Goal: Task Accomplishment & Management: Manage account settings

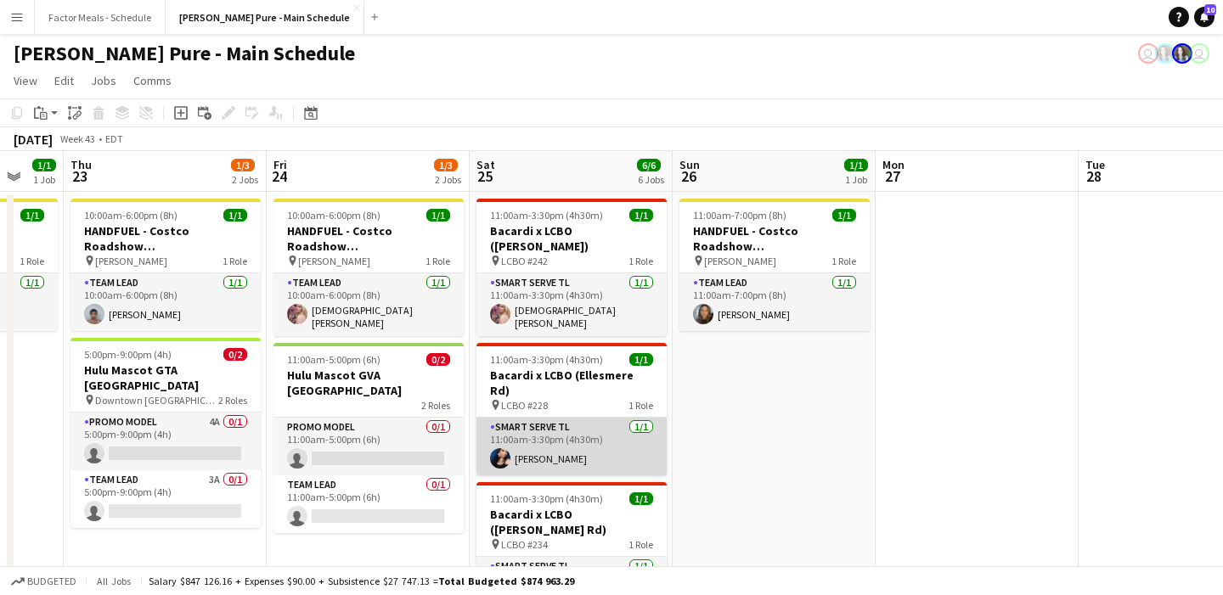
click at [530, 418] on app-card-role "Smart Serve TL [DATE] 11:00am-3:30pm (4h30m) [PERSON_NAME]" at bounding box center [571, 447] width 190 height 58
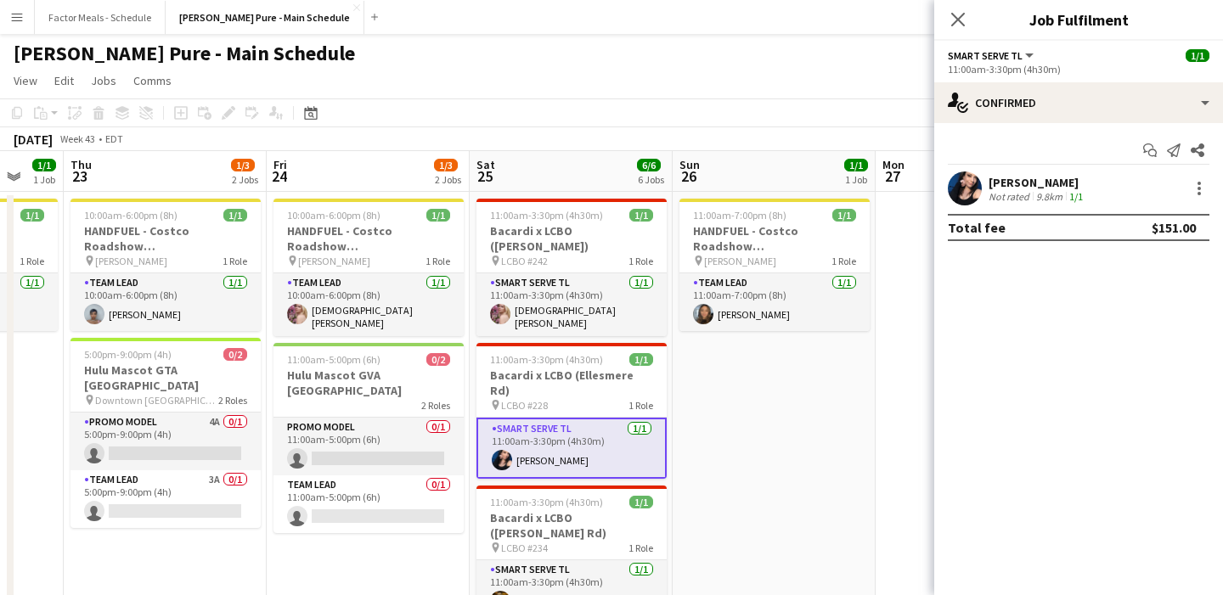
click at [542, 194] on app-user-avatar at bounding box center [964, 188] width 34 height 34
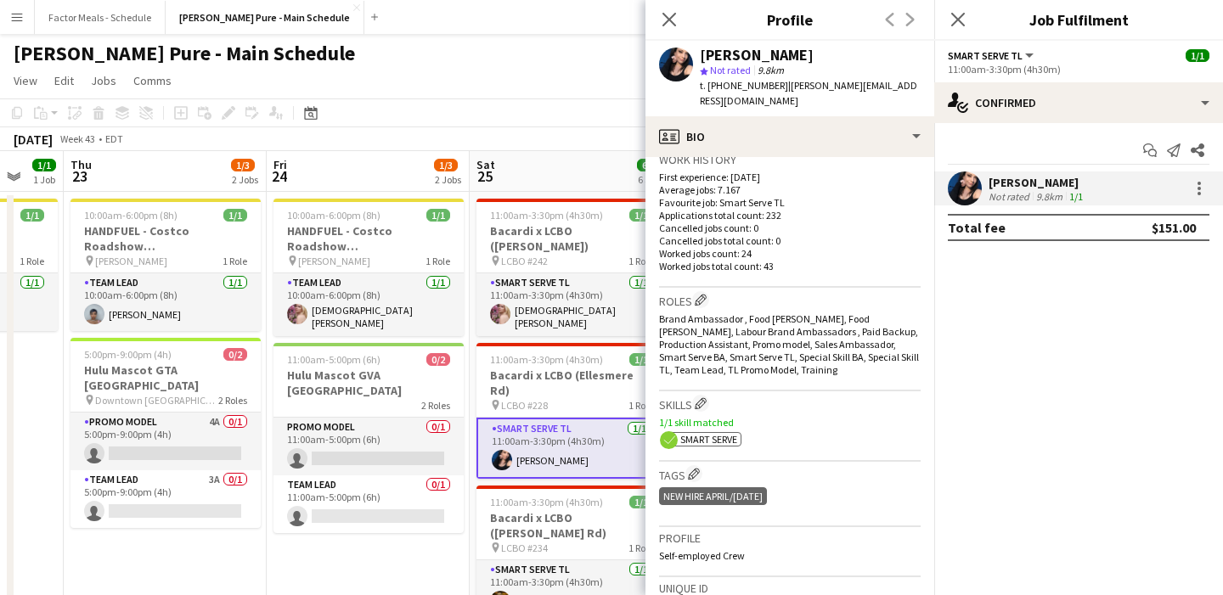
scroll to position [429, 0]
click at [542, 425] on div "ok-circled2 background Layer 1 cross-circle-red background Layer 1 Smart Serve …" at bounding box center [789, 434] width 261 height 18
click at [542, 18] on icon at bounding box center [668, 19] width 16 height 16
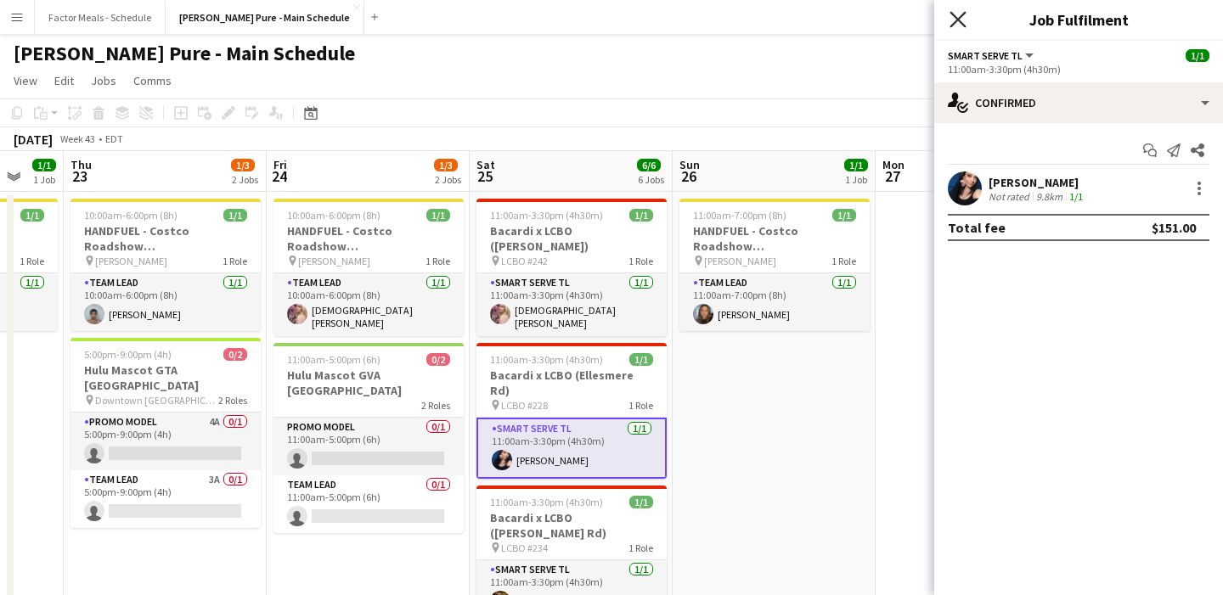
click at [542, 23] on icon at bounding box center [957, 19] width 16 height 16
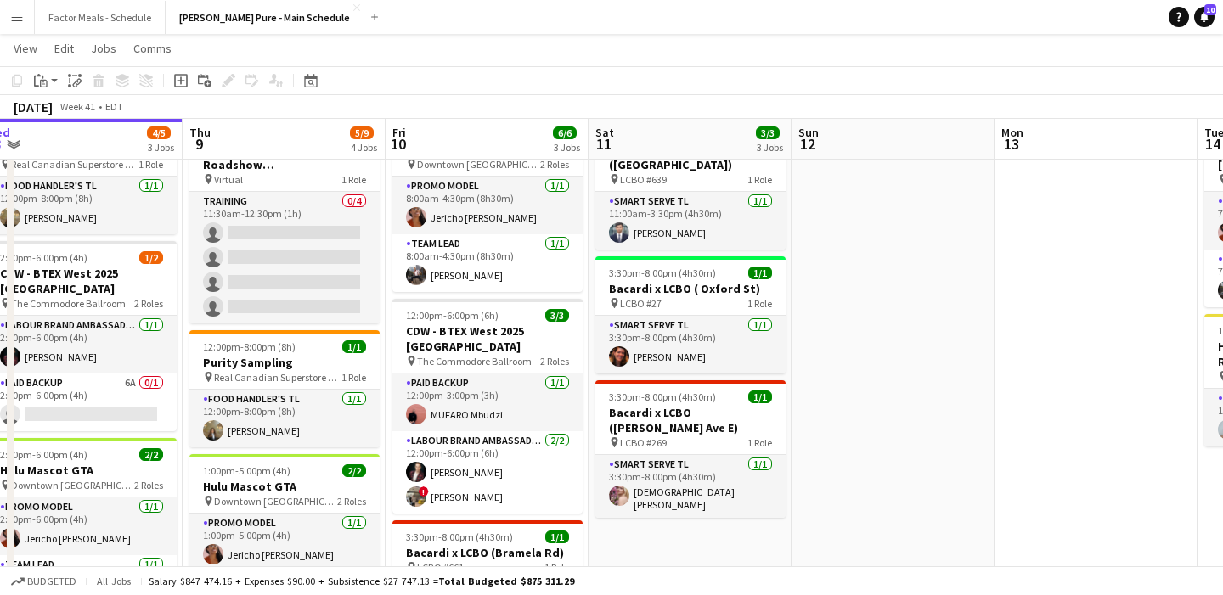
scroll to position [145, 0]
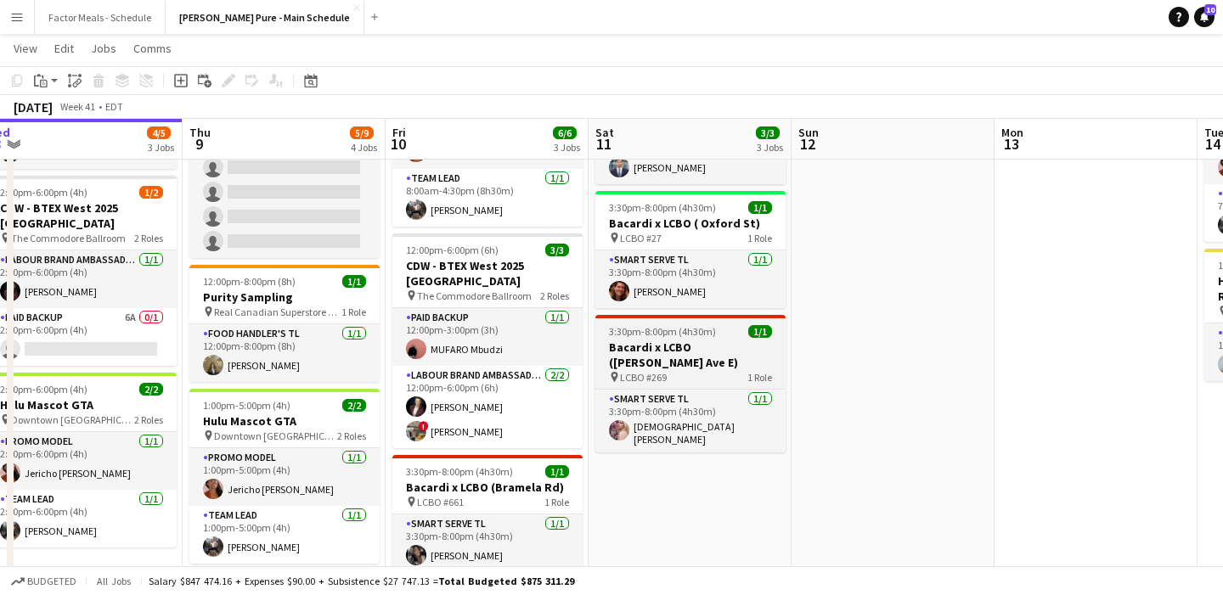
click at [542, 371] on span "LCBO #269" at bounding box center [643, 377] width 47 height 13
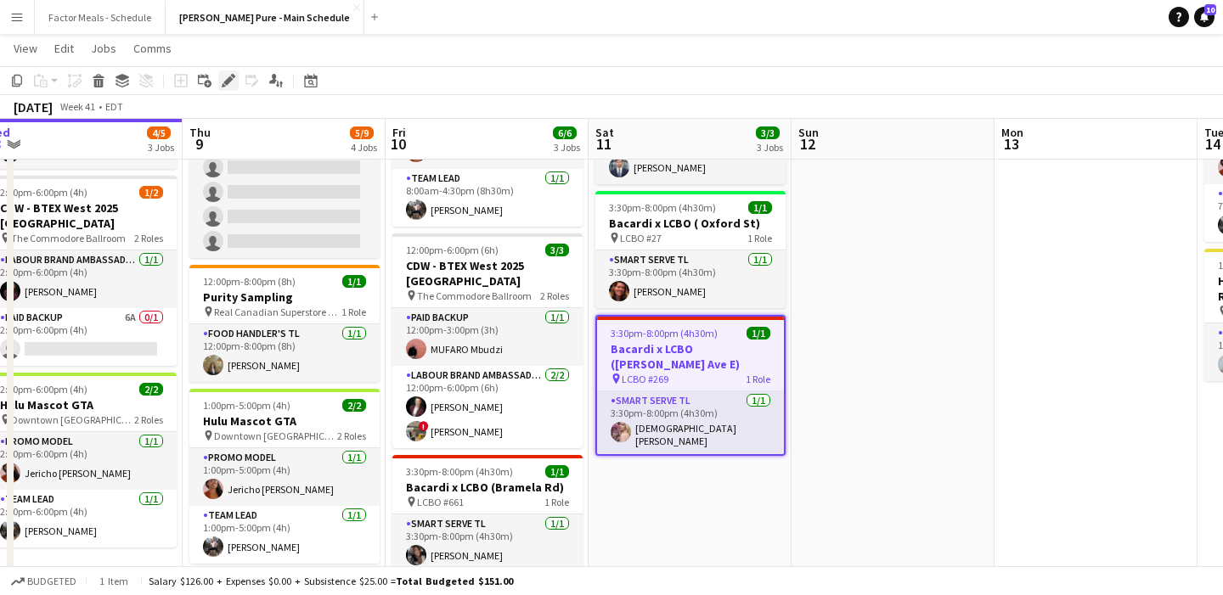
click at [233, 81] on icon "Edit" at bounding box center [229, 81] width 14 height 14
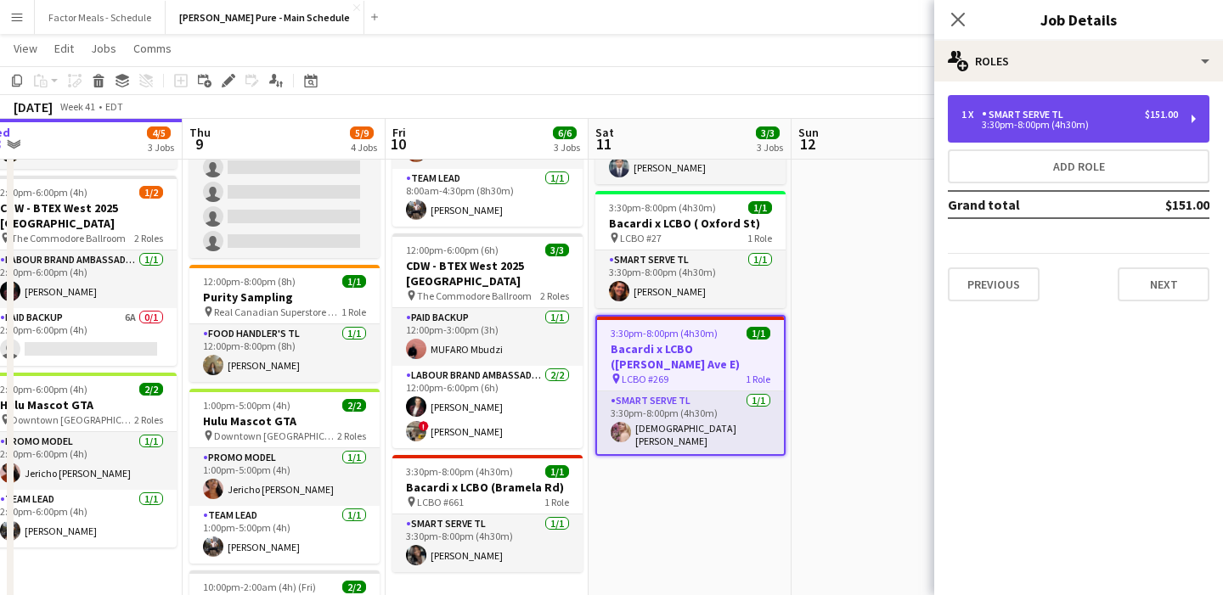
click at [542, 122] on div "3:30pm-8:00pm (4h30m)" at bounding box center [1069, 125] width 216 height 8
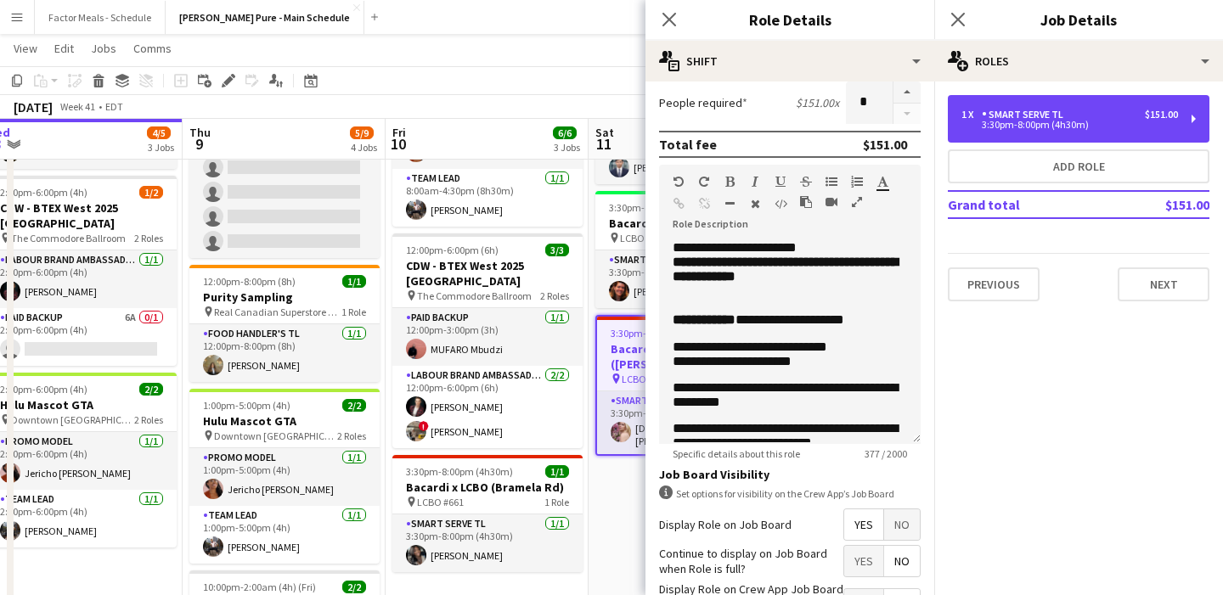
scroll to position [369, 0]
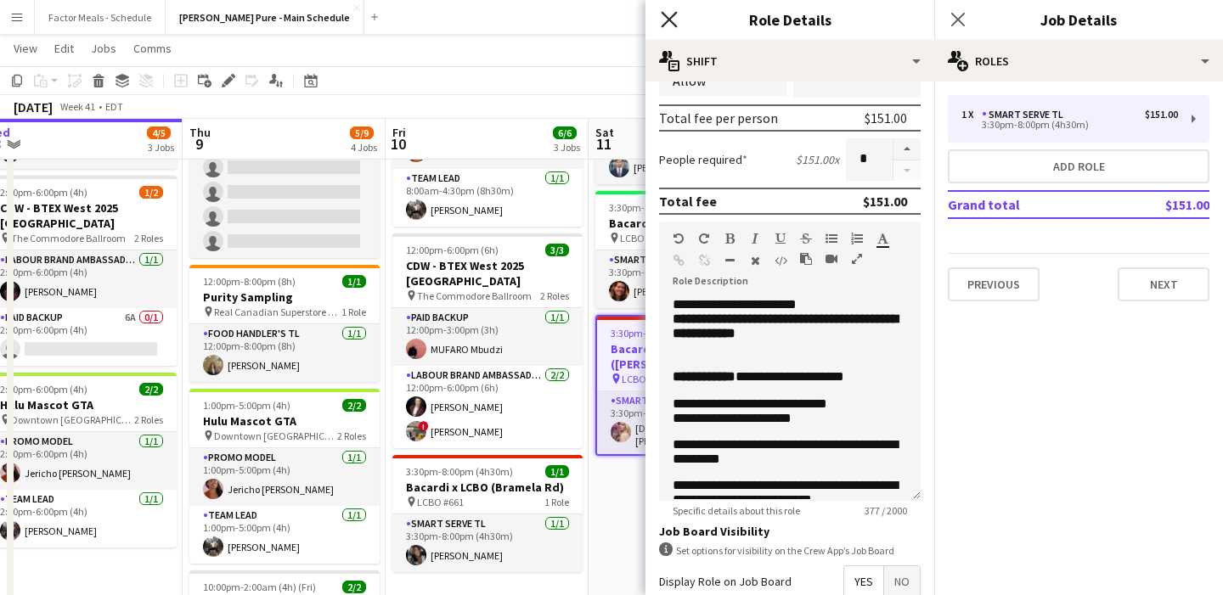
click at [542, 22] on icon "Close pop-in" at bounding box center [668, 19] width 16 height 16
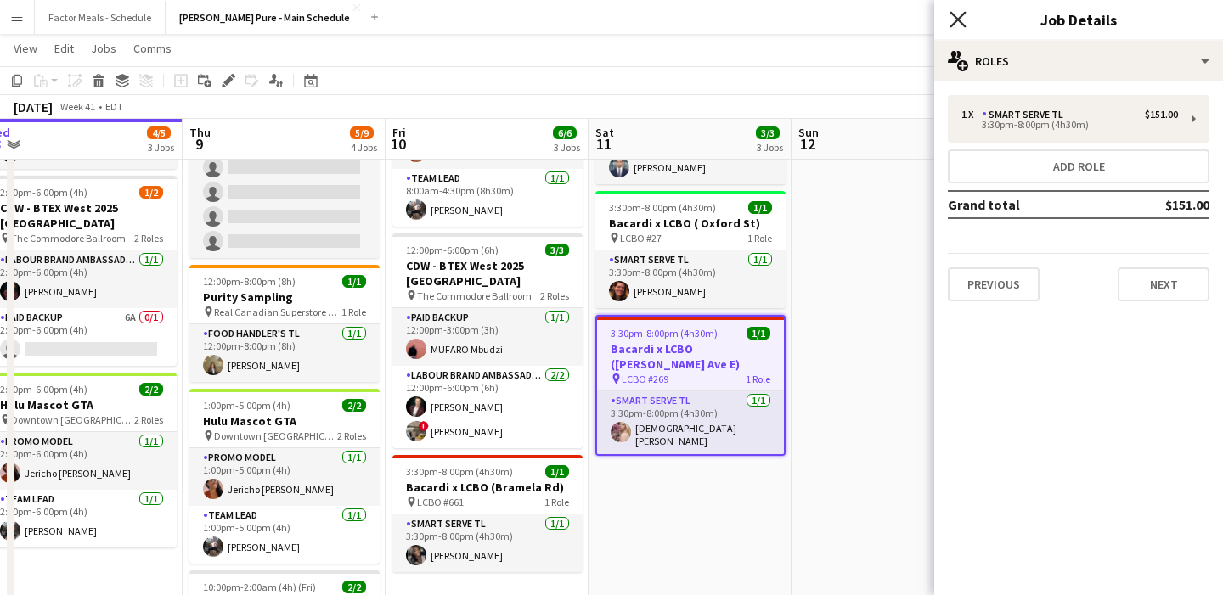
click at [542, 14] on icon "Close pop-in" at bounding box center [957, 19] width 16 height 16
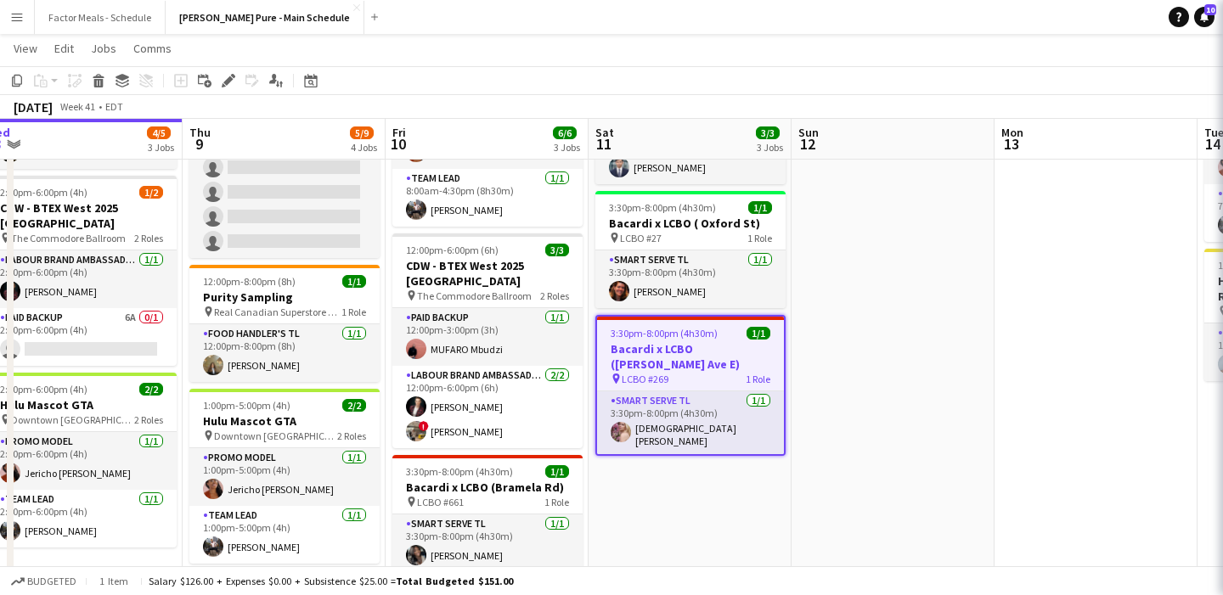
click at [542, 228] on app-date-cell at bounding box center [892, 483] width 203 height 877
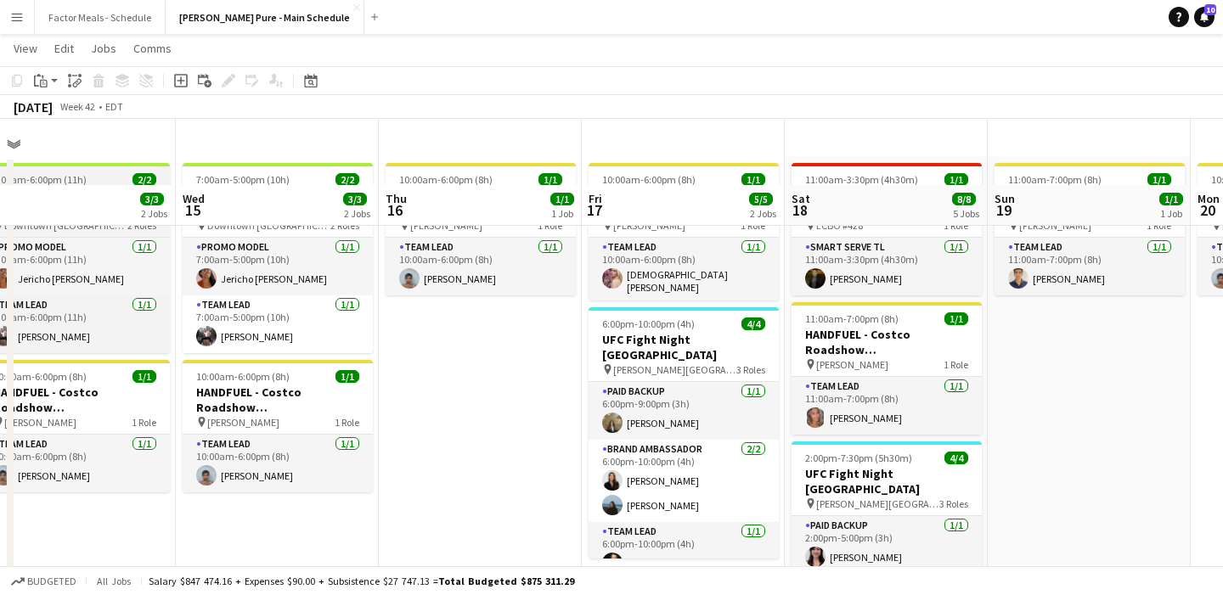
scroll to position [14, 0]
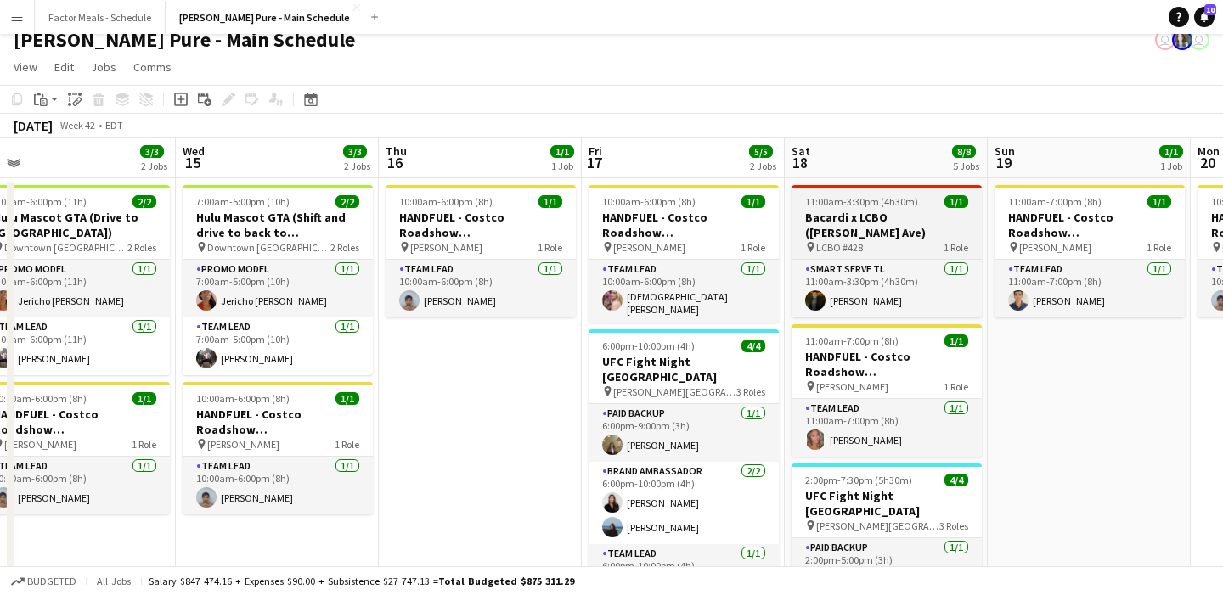
click at [542, 214] on h3 "Bacardi x LCBO ([PERSON_NAME] Ave)" at bounding box center [886, 225] width 190 height 31
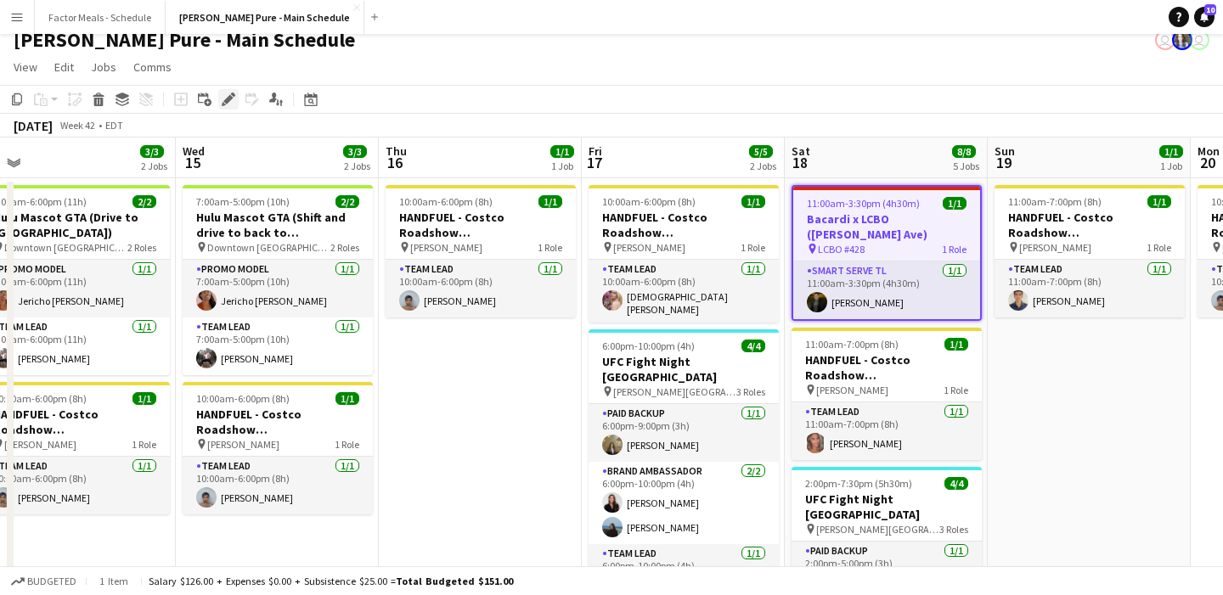
click at [225, 98] on icon "Edit" at bounding box center [229, 100] width 14 height 14
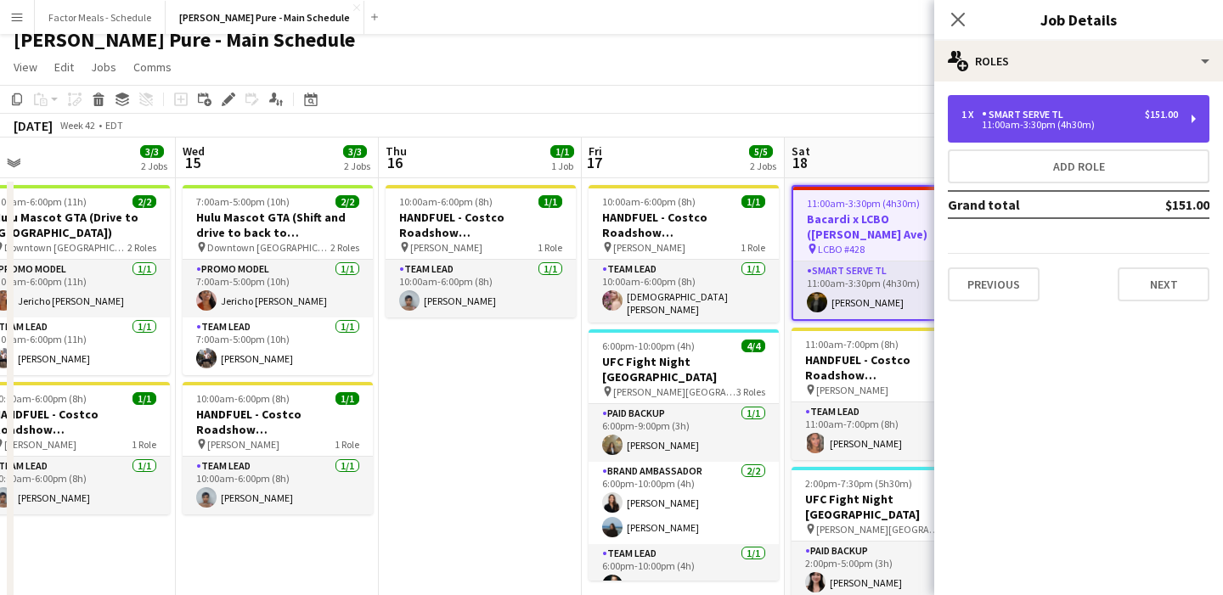
click at [542, 105] on div "1 x Smart Serve TL $151.00 11:00am-3:30pm (4h30m)" at bounding box center [1077, 119] width 261 height 48
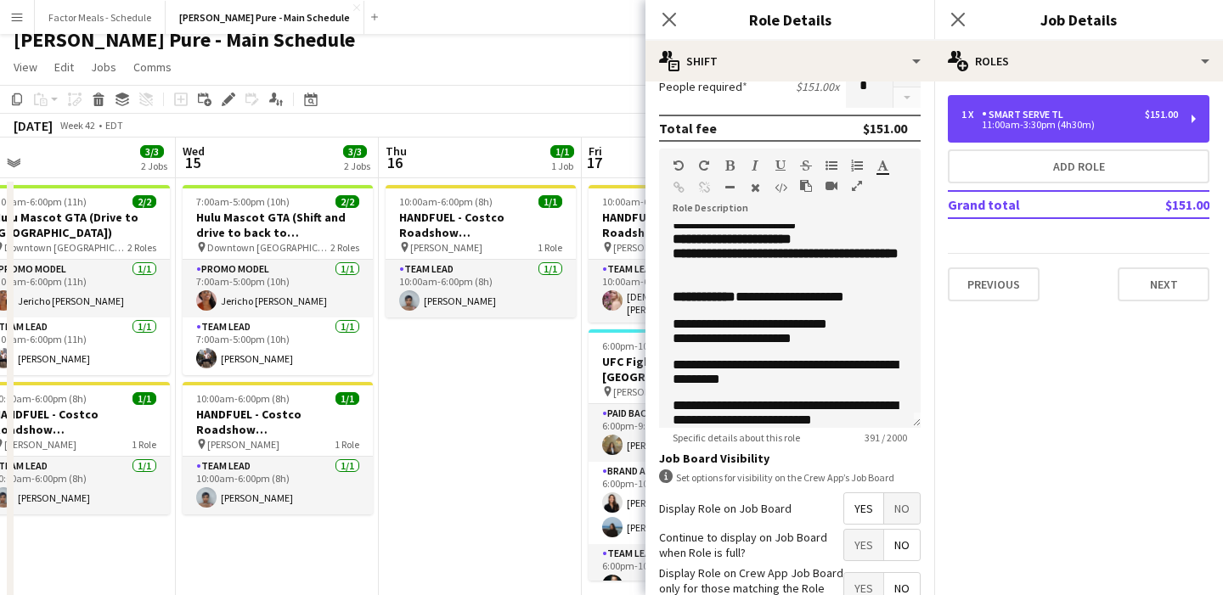
scroll to position [0, 0]
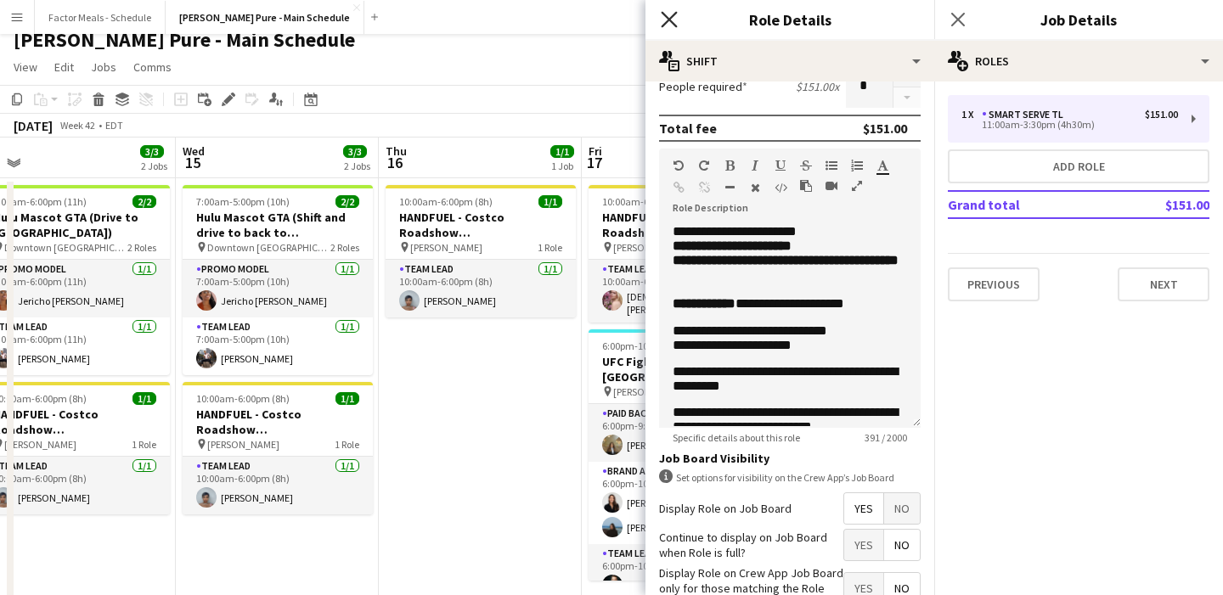
click at [542, 18] on icon at bounding box center [668, 19] width 16 height 16
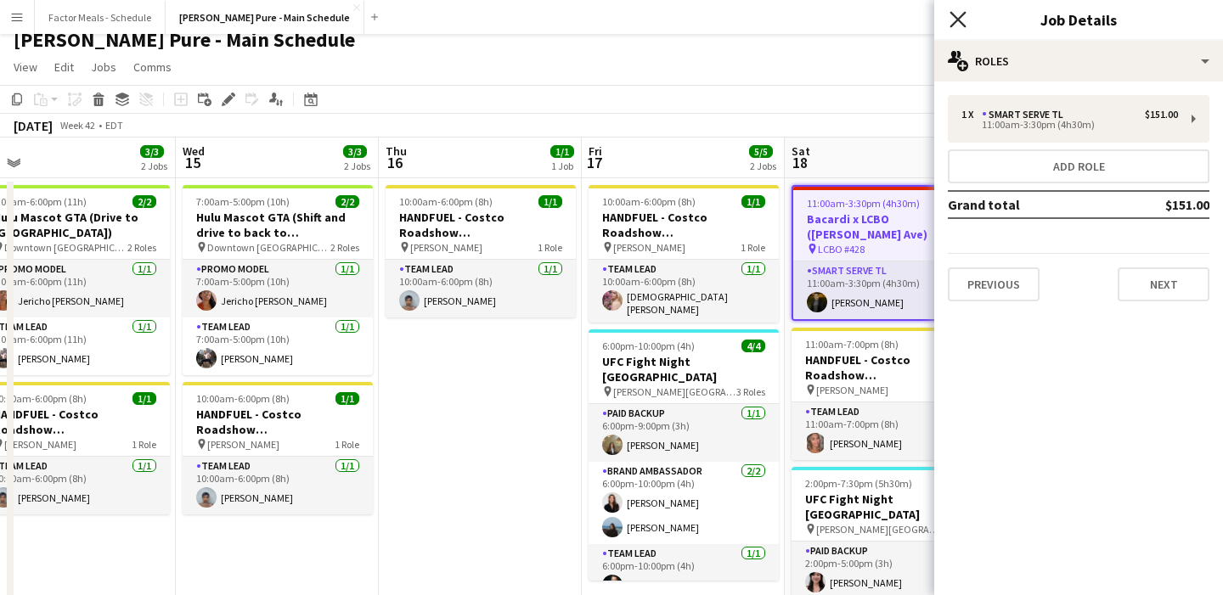
click at [542, 11] on icon "Close pop-in" at bounding box center [957, 19] width 16 height 16
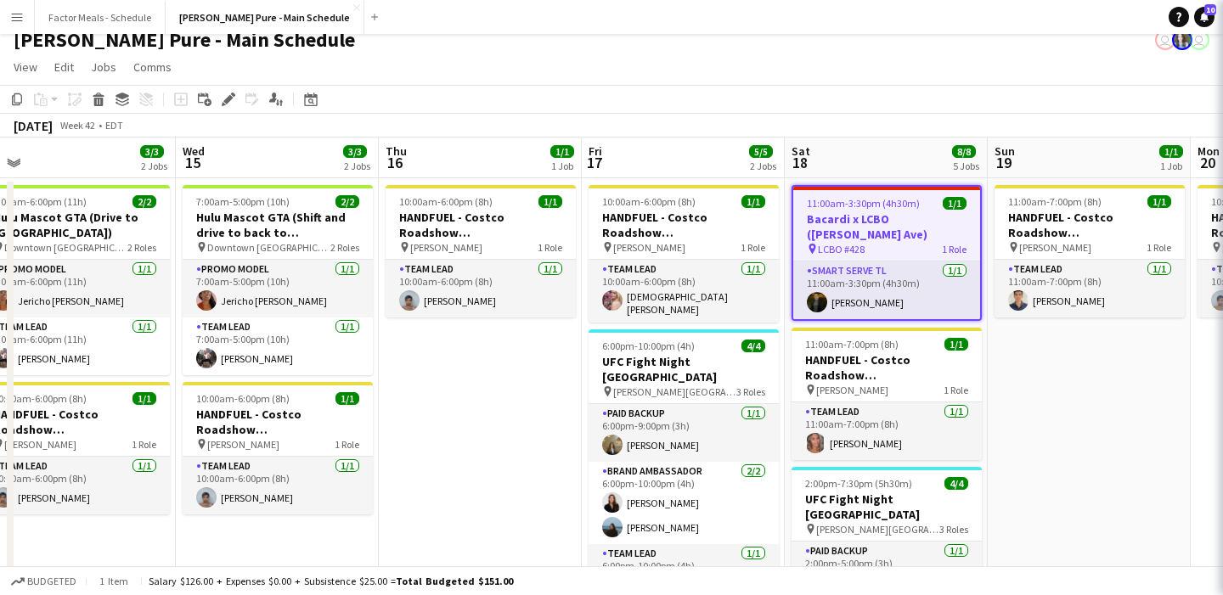
click at [542, 45] on div "[PERSON_NAME] Pure - Main Schedule user user" at bounding box center [611, 36] width 1223 height 32
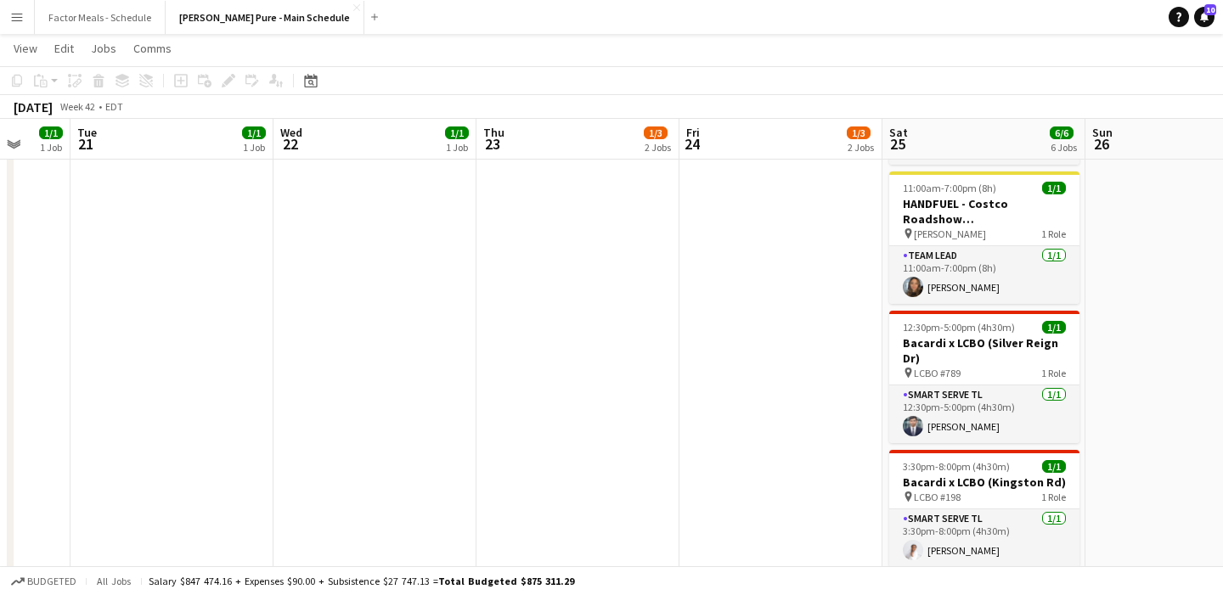
scroll to position [0, 616]
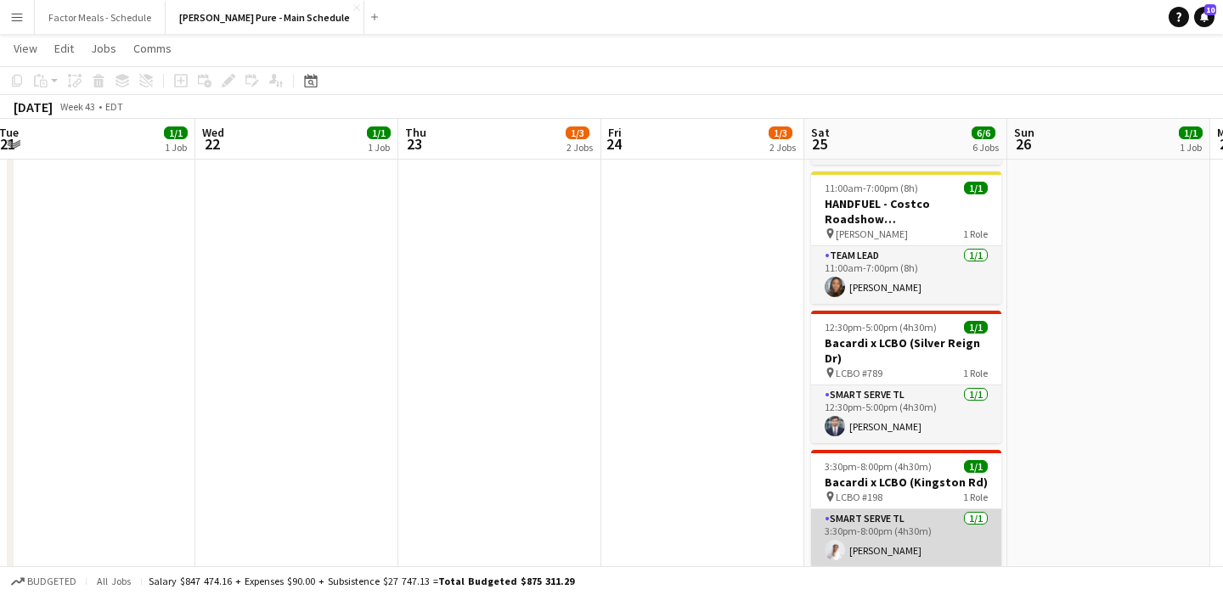
click at [542, 509] on app-card-role "Smart Serve TL [DATE] 3:30pm-8:00pm (4h30m) [PERSON_NAME]" at bounding box center [906, 538] width 190 height 58
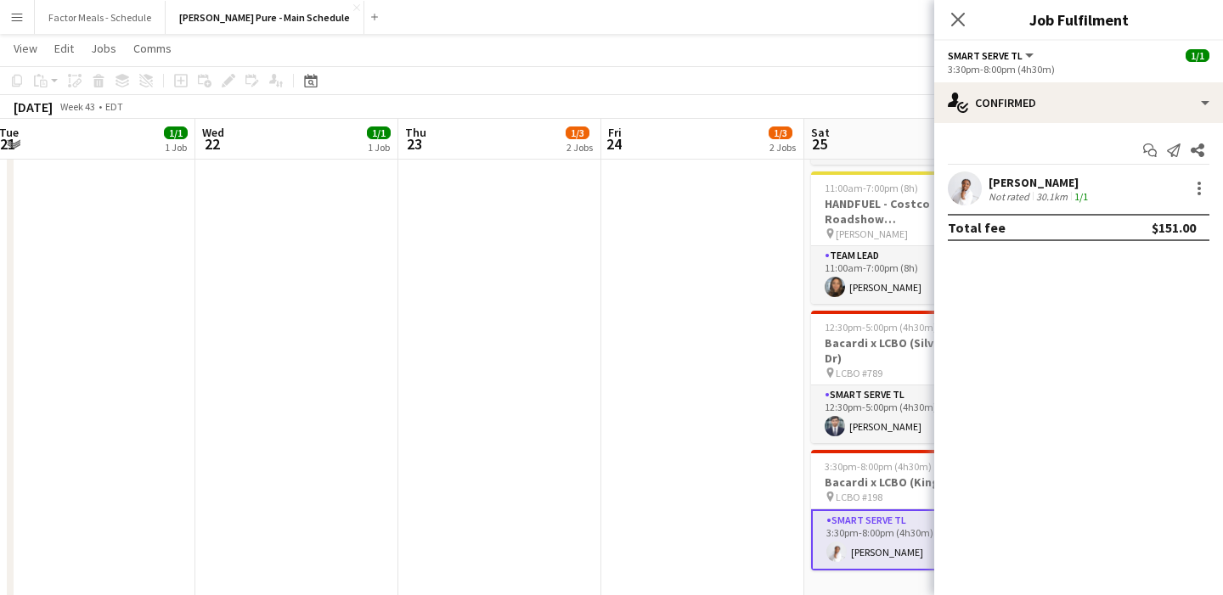
click at [542, 183] on app-user-avatar at bounding box center [964, 188] width 34 height 34
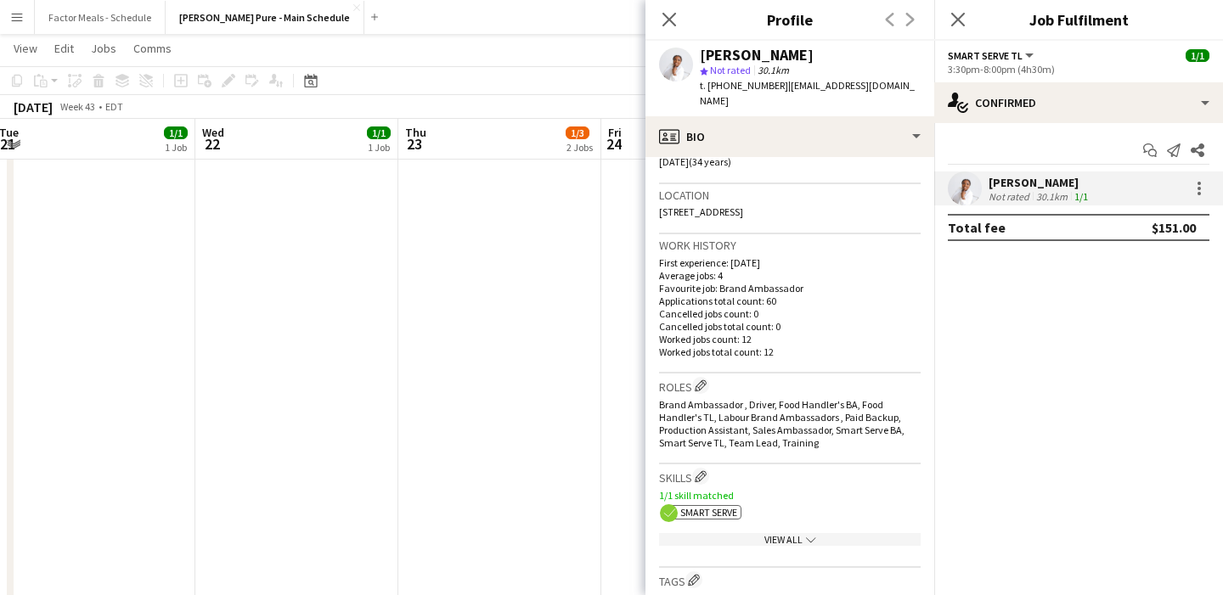
scroll to position [370, 0]
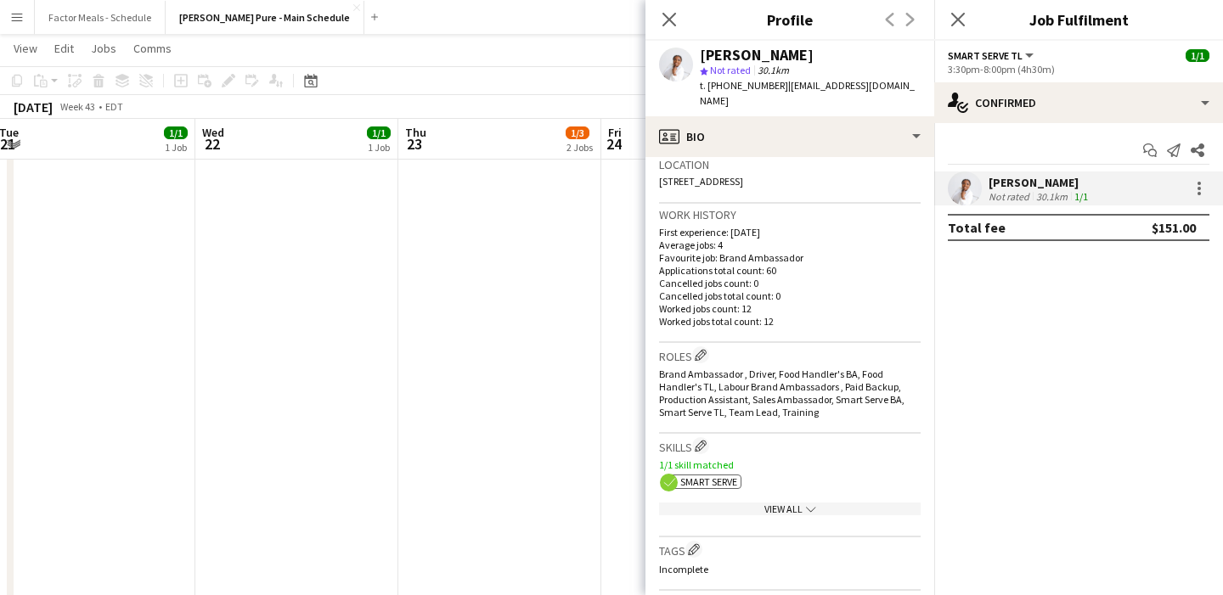
click at [542, 504] on icon "chevron-down" at bounding box center [811, 509] width 10 height 10
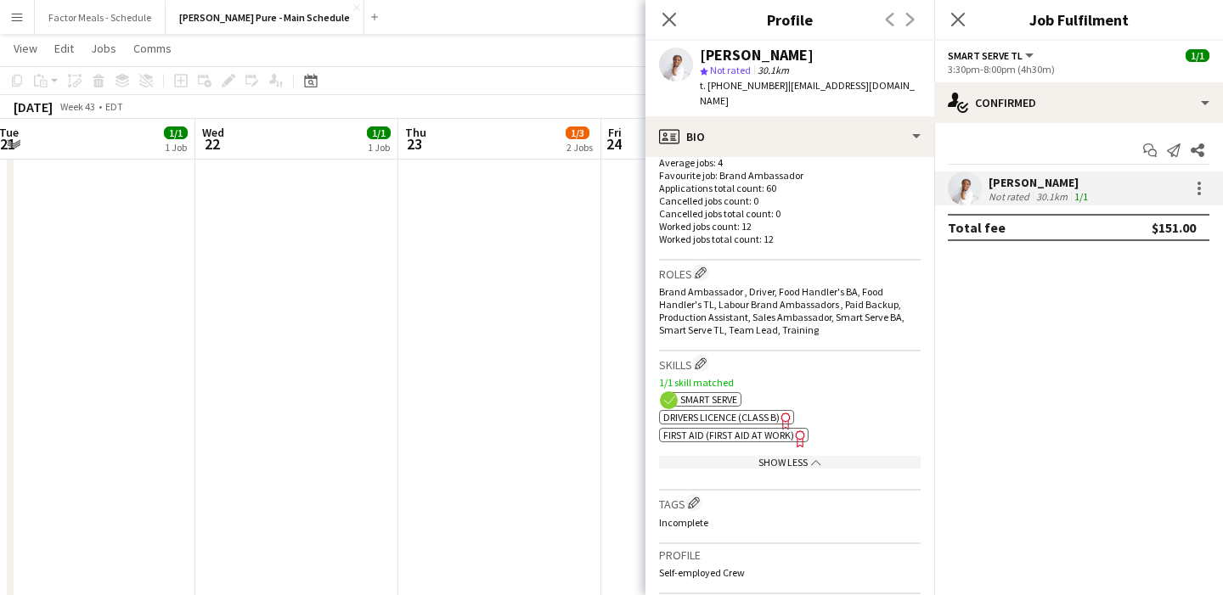
scroll to position [453, 0]
click at [542, 19] on icon at bounding box center [668, 19] width 16 height 16
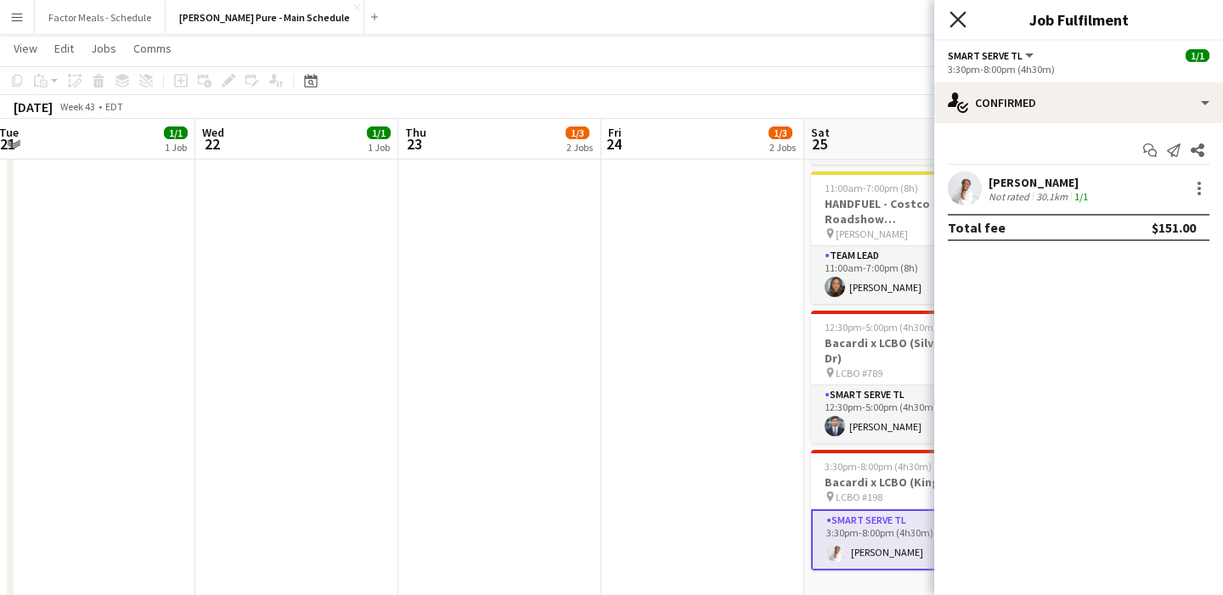
click at [542, 20] on icon "Close pop-in" at bounding box center [957, 19] width 16 height 16
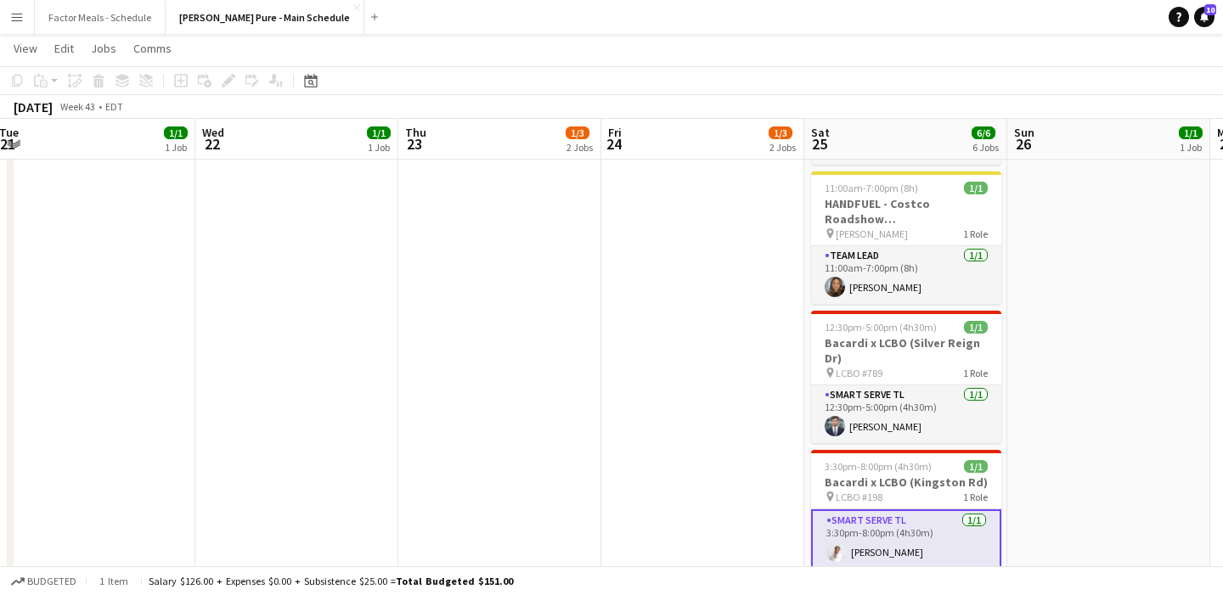
click at [542, 346] on app-date-cell "10:00am-6:00pm (8h) 1/1 HANDFUEL - Costco Roadshow [GEOGRAPHIC_DATA] pin [PERSO…" at bounding box center [702, 180] width 203 height 877
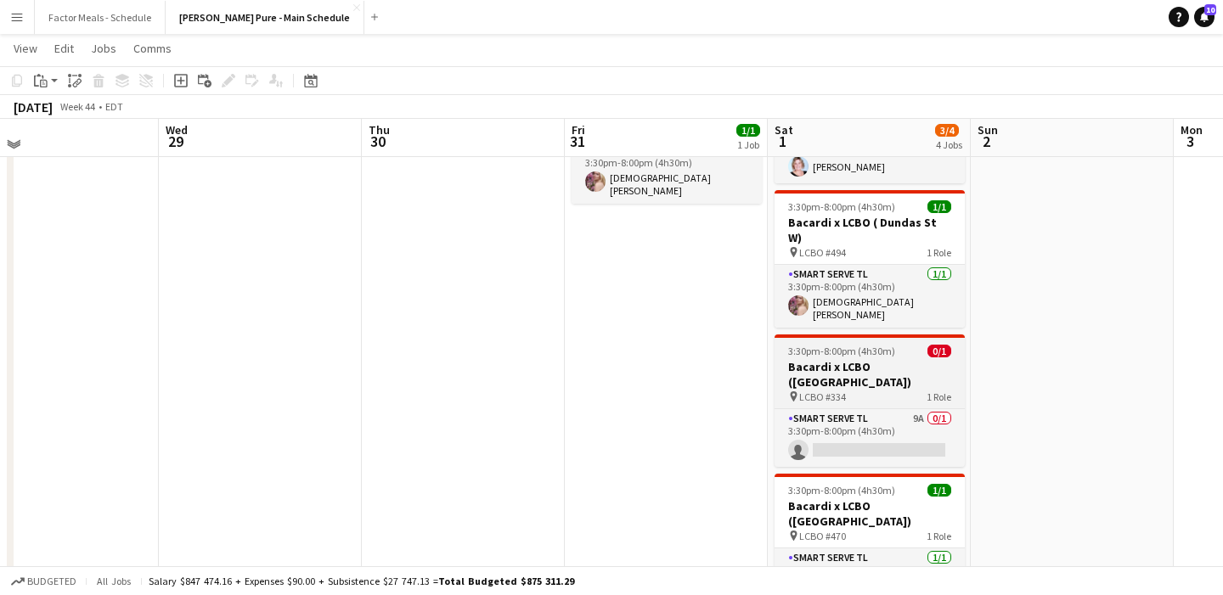
scroll to position [0, 0]
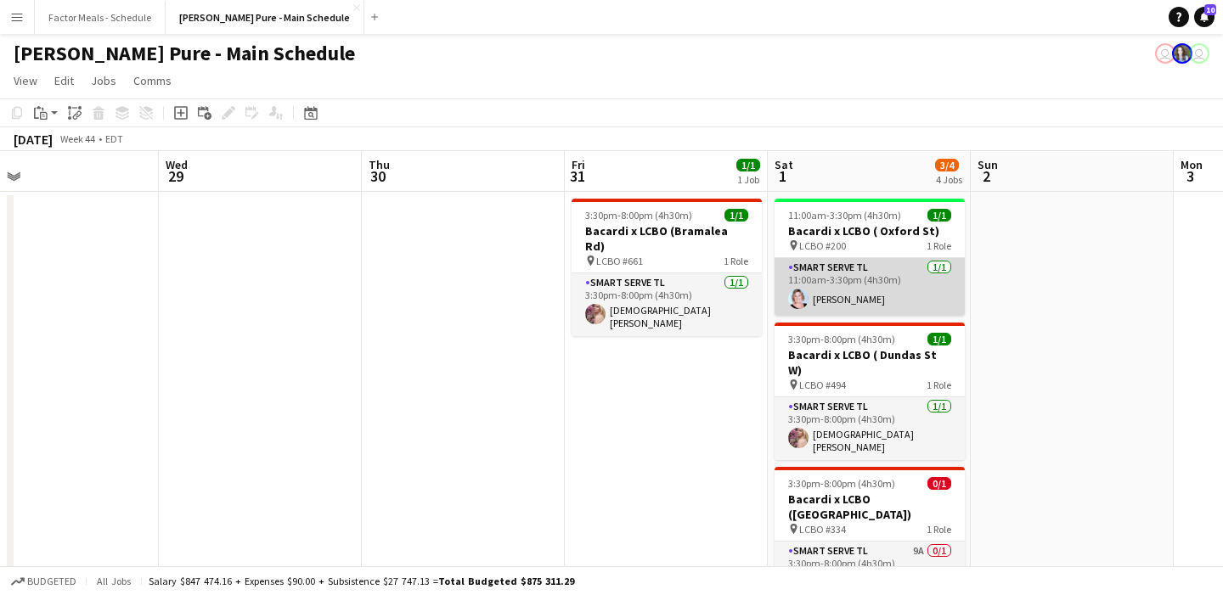
click at [542, 292] on app-card-role "Smart Serve TL [DATE] 11:00am-3:30pm (4h30m) [PERSON_NAME]" at bounding box center [869, 287] width 190 height 58
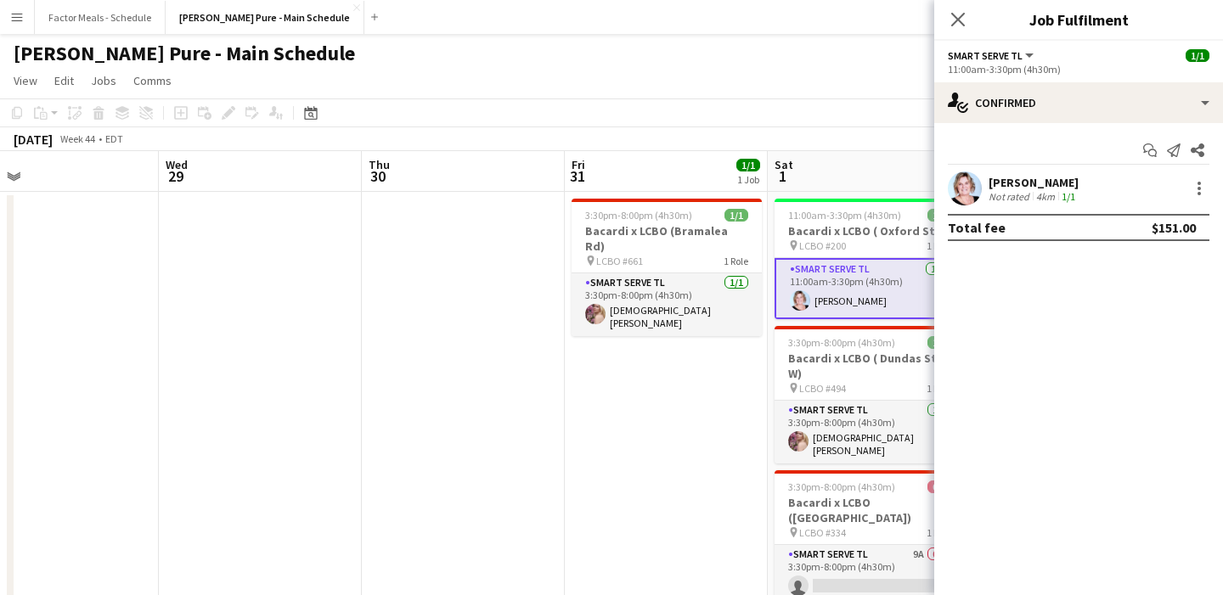
click at [542, 195] on app-user-avatar at bounding box center [964, 188] width 34 height 34
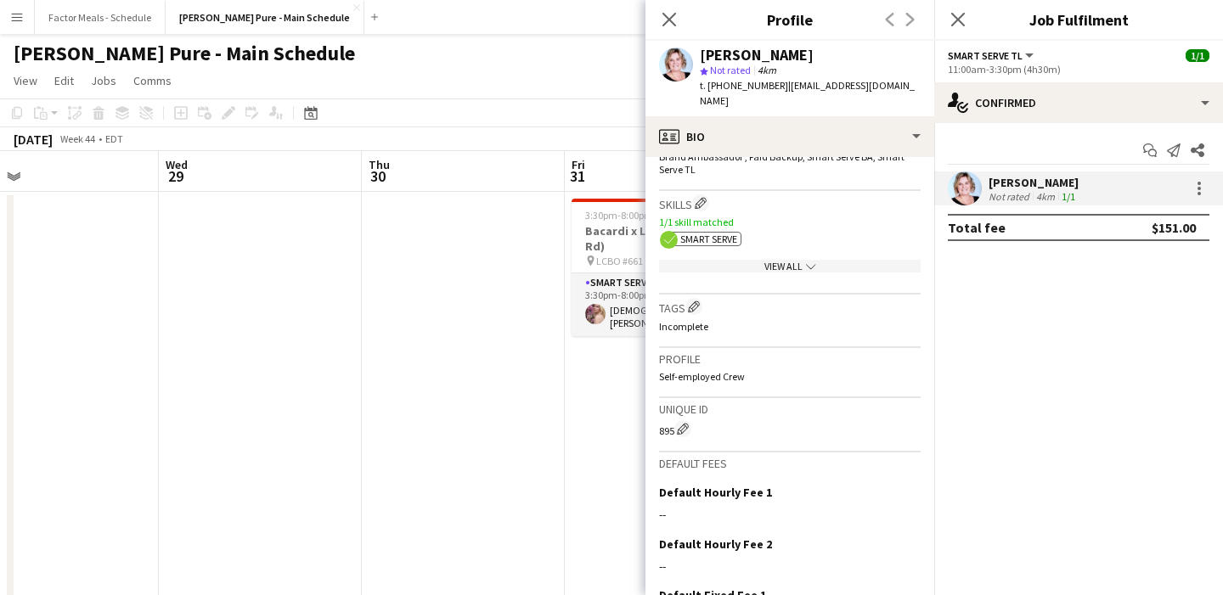
scroll to position [586, 0]
click at [542, 248] on app-show-more-section "View All chevron-down" at bounding box center [789, 264] width 261 height 33
click at [542, 261] on div "View All chevron-down" at bounding box center [789, 267] width 261 height 13
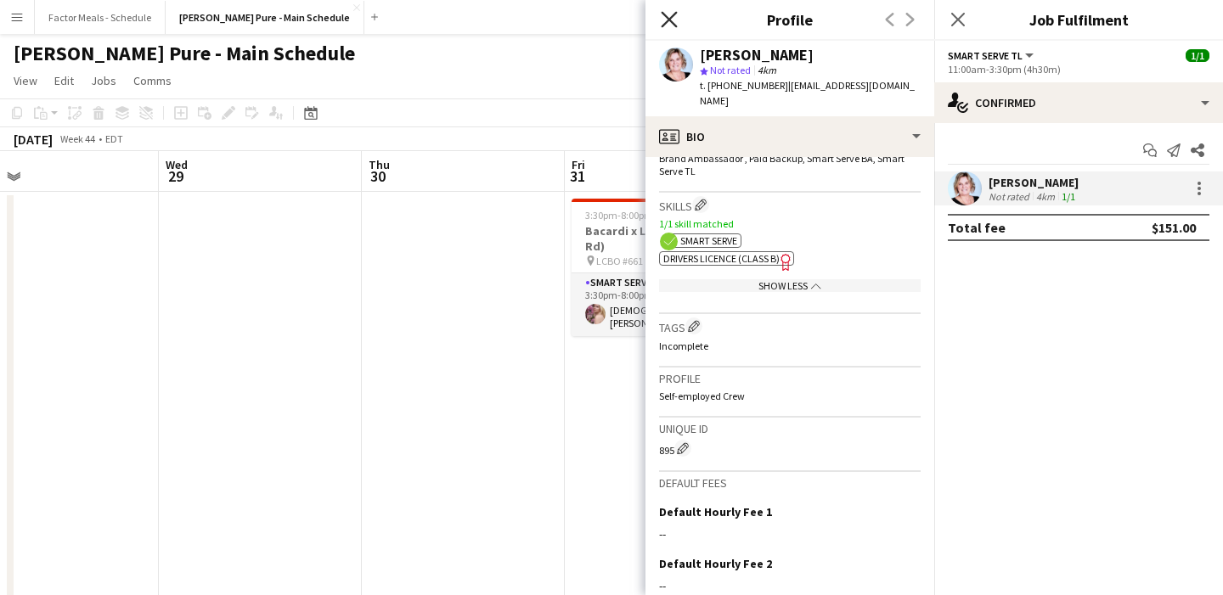
click at [542, 20] on icon "Close pop-in" at bounding box center [668, 19] width 16 height 16
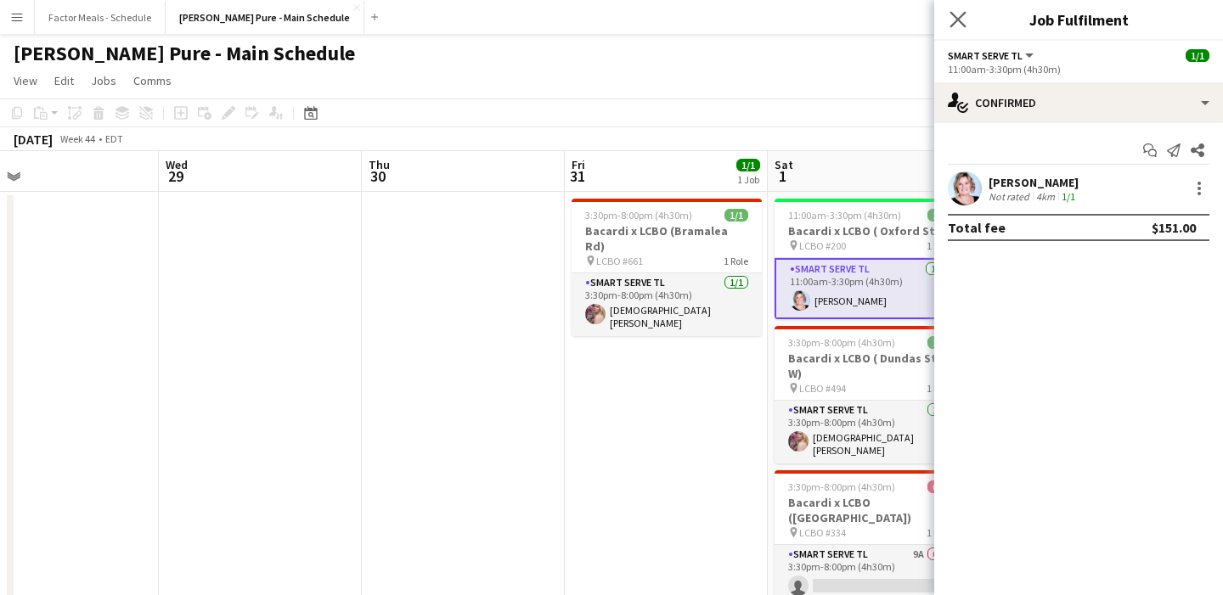
click at [542, 27] on app-icon "Close pop-in" at bounding box center [958, 20] width 25 height 25
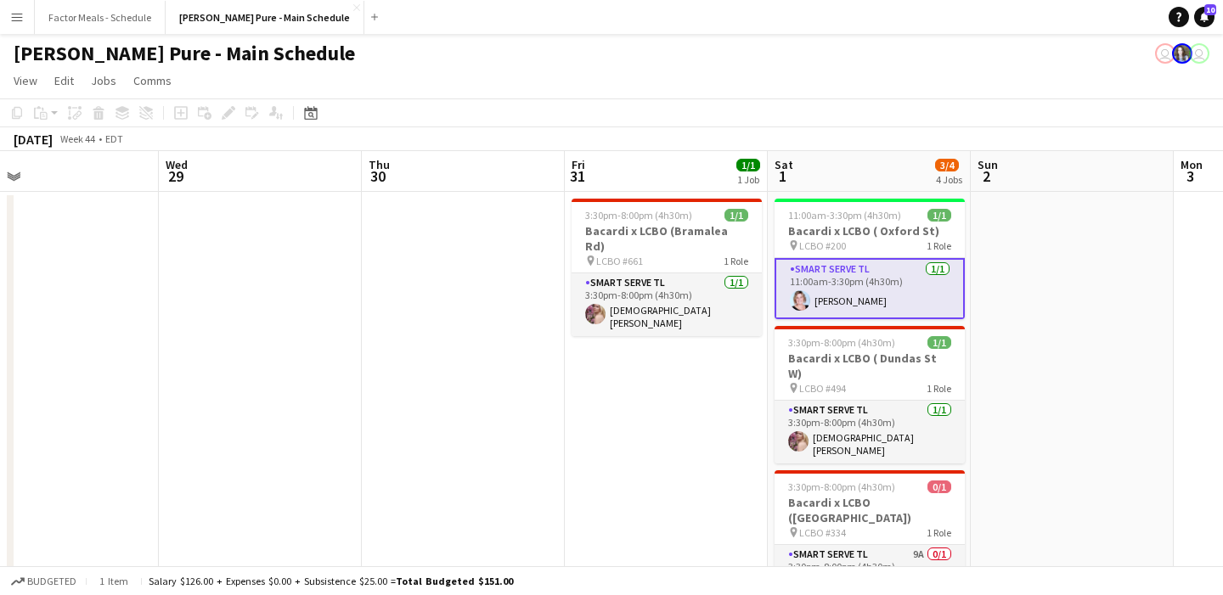
click at [542, 63] on div "[PERSON_NAME] Pure - Main Schedule user user" at bounding box center [611, 50] width 1223 height 32
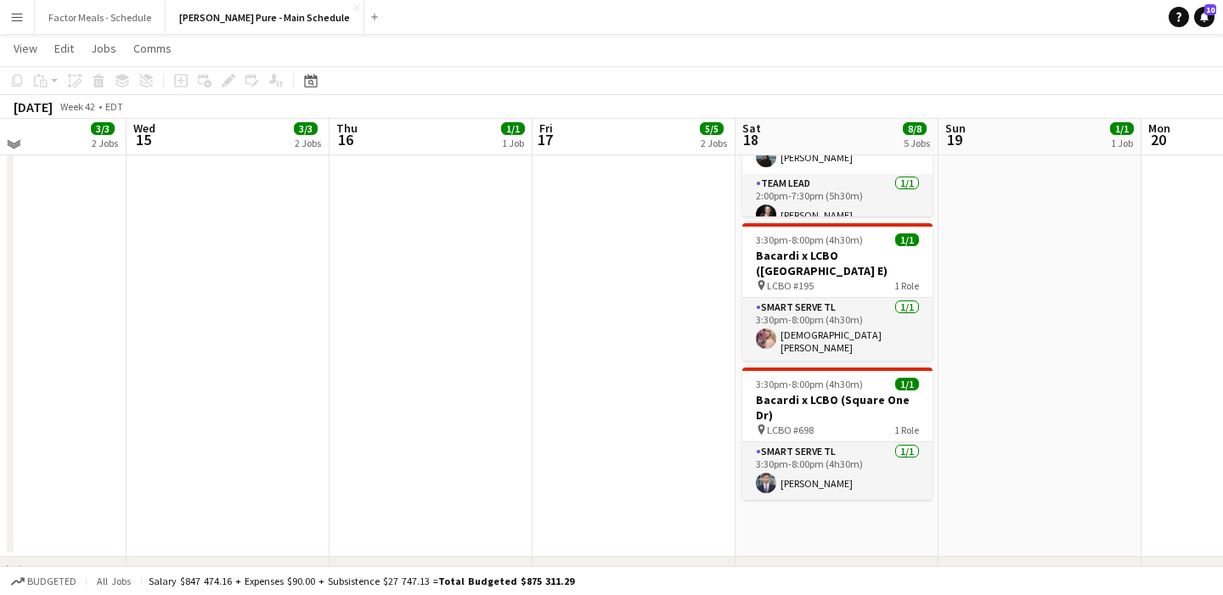
scroll to position [506, 0]
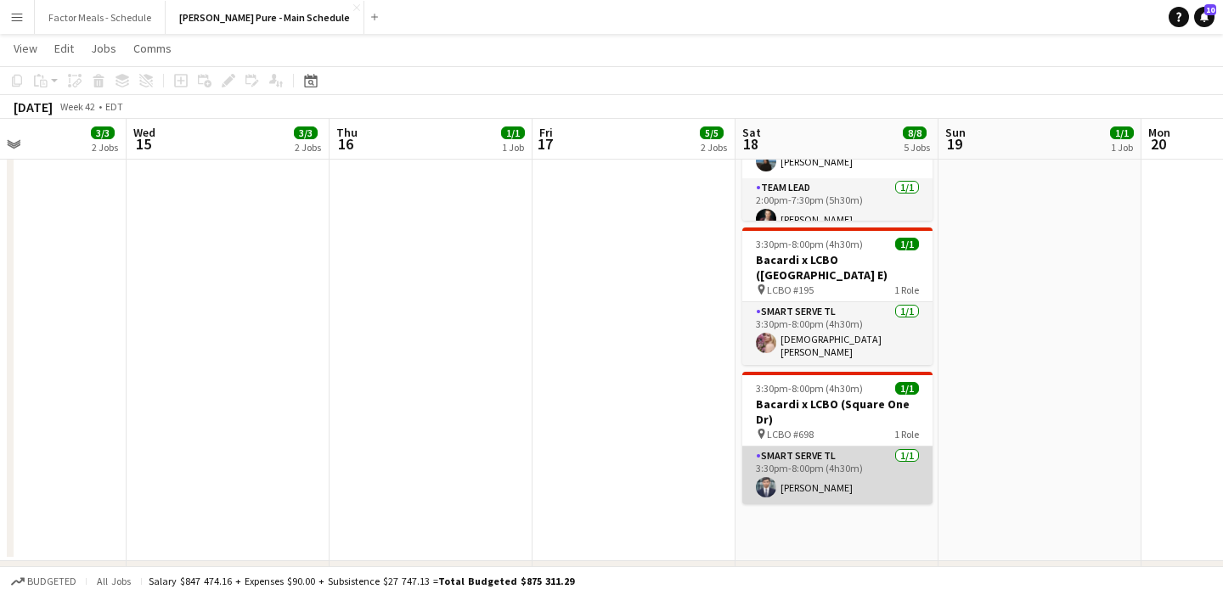
click at [542, 460] on app-card-role "Smart Serve TL [DATE] 3:30pm-8:00pm (4h30m) [PERSON_NAME]" at bounding box center [837, 476] width 190 height 58
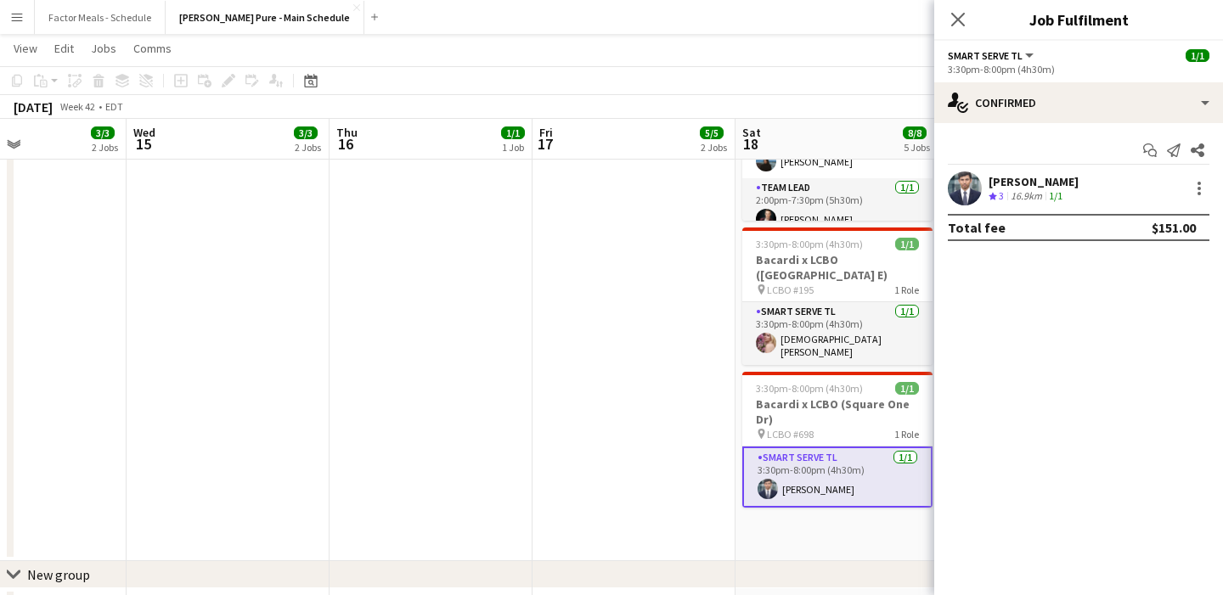
click at [542, 182] on app-user-avatar at bounding box center [964, 188] width 34 height 34
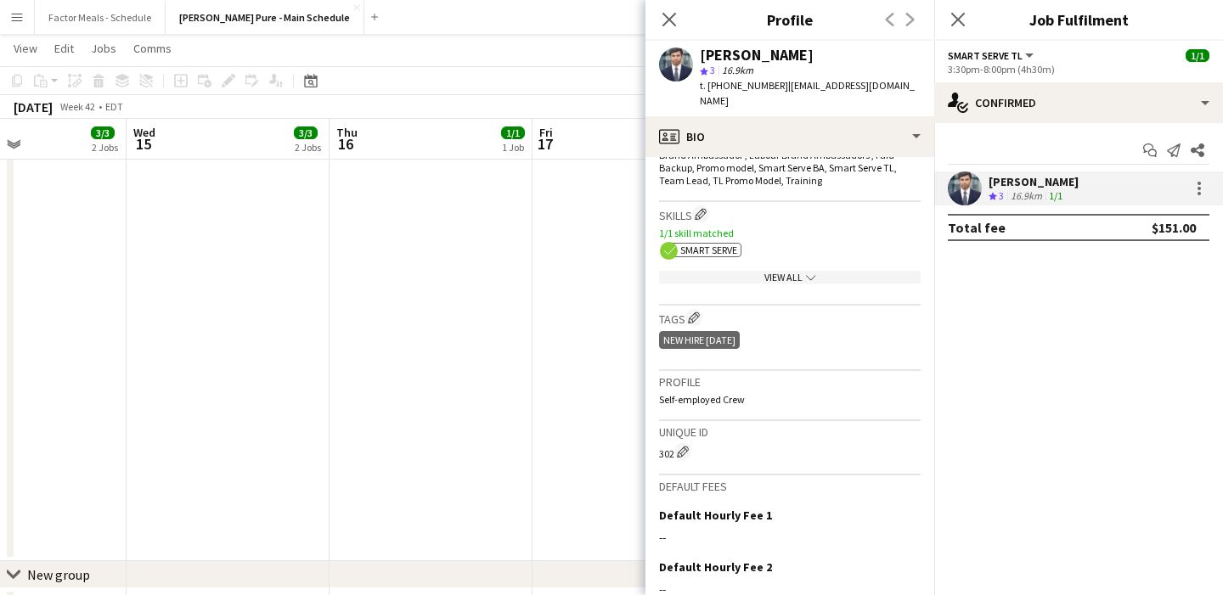
scroll to position [581, 0]
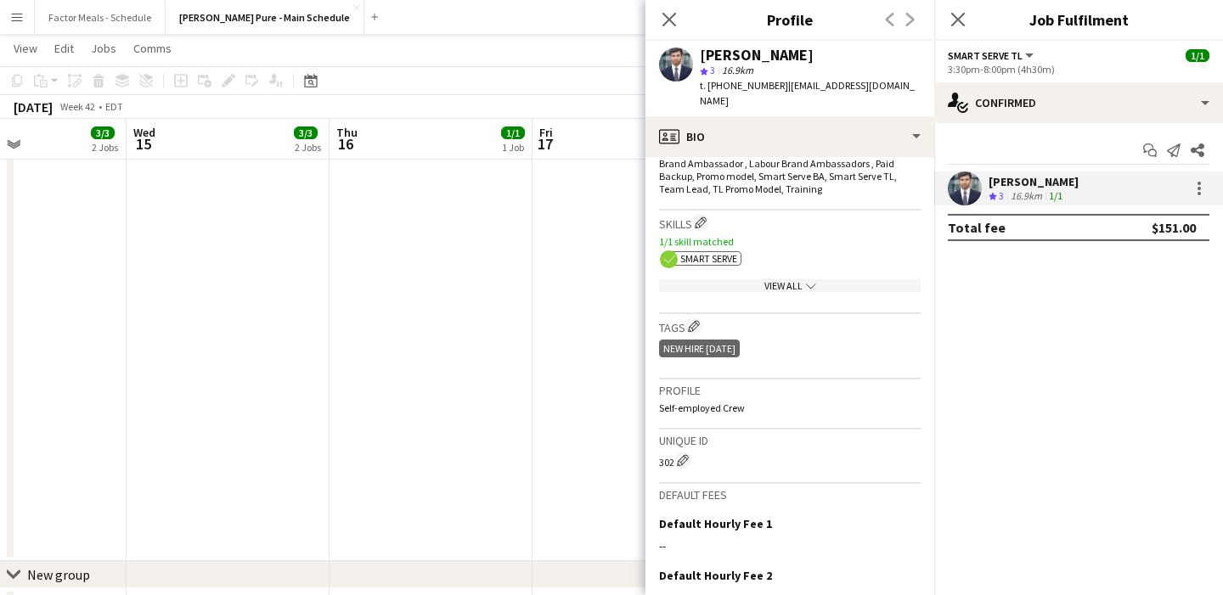
click at [542, 279] on div "View All chevron-down" at bounding box center [789, 285] width 261 height 13
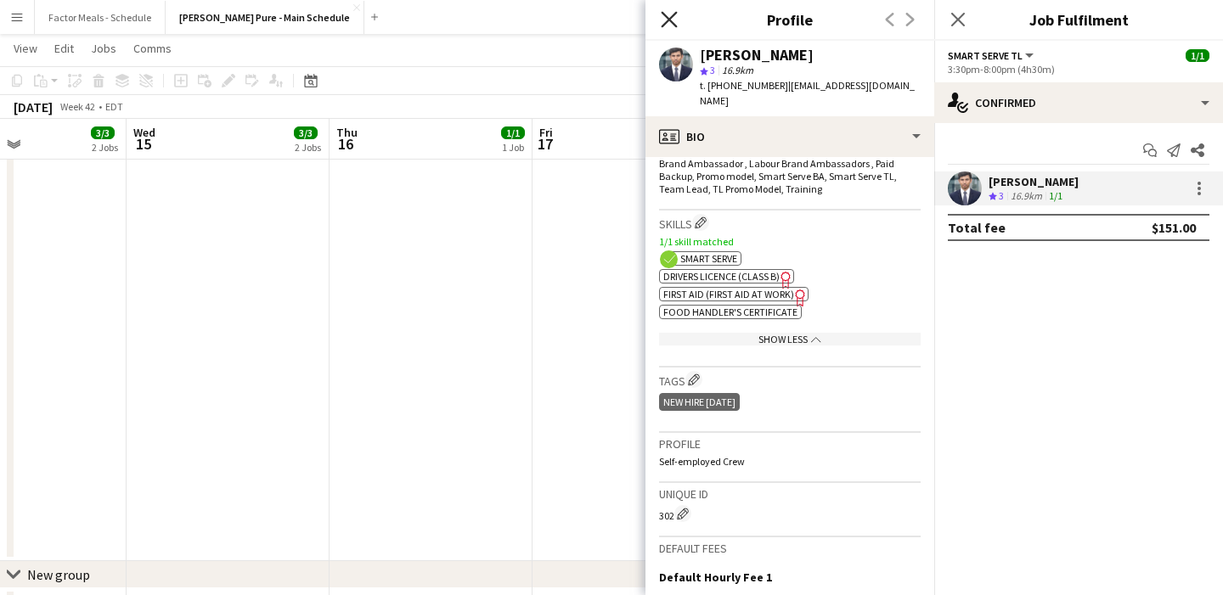
click at [542, 18] on icon at bounding box center [668, 19] width 16 height 16
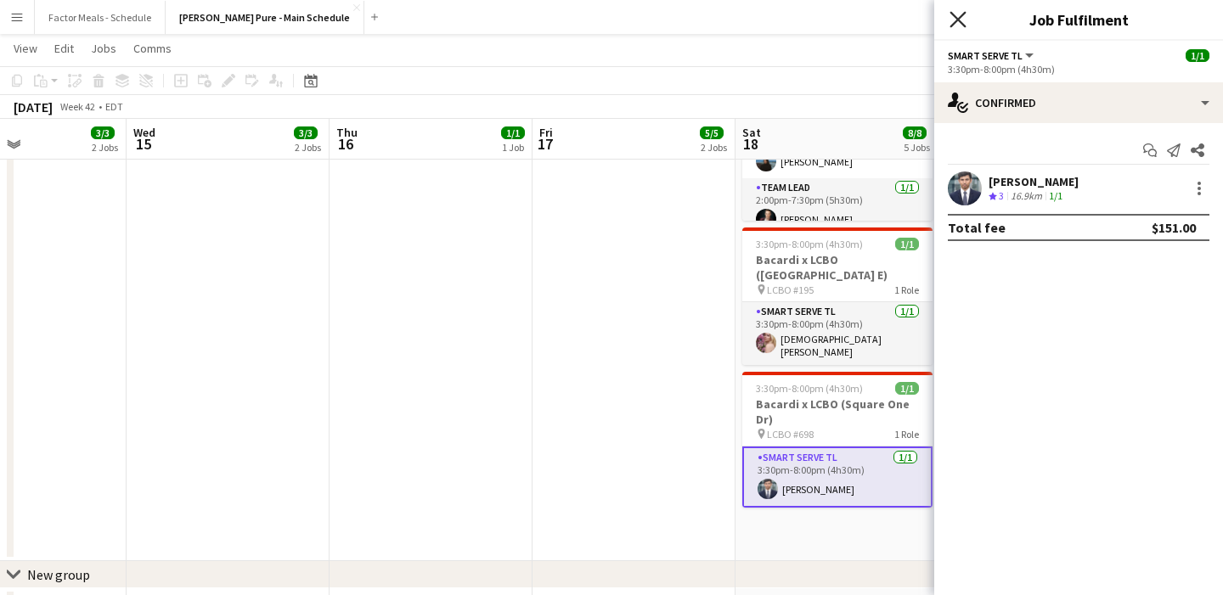
click at [542, 14] on icon "Close pop-in" at bounding box center [957, 19] width 16 height 16
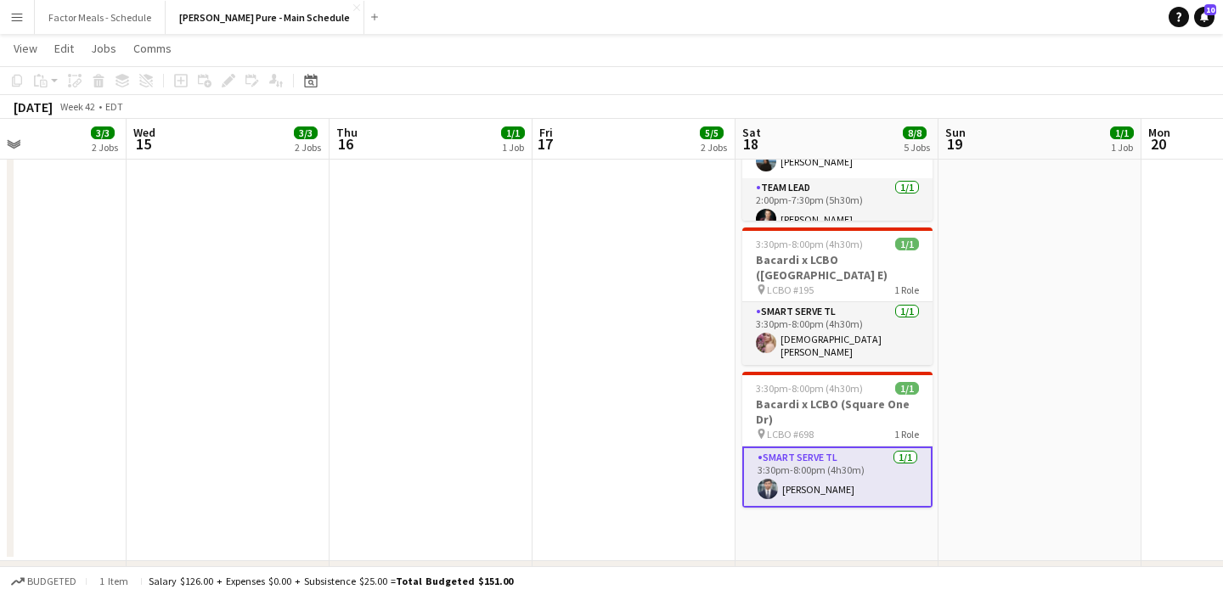
click at [542, 223] on app-date-cell "11:00am-7:00pm (8h) 1/1 HANDFUEL - Costco Roadshow [GEOGRAPHIC_DATA] pin [PERSO…" at bounding box center [1039, 122] width 203 height 877
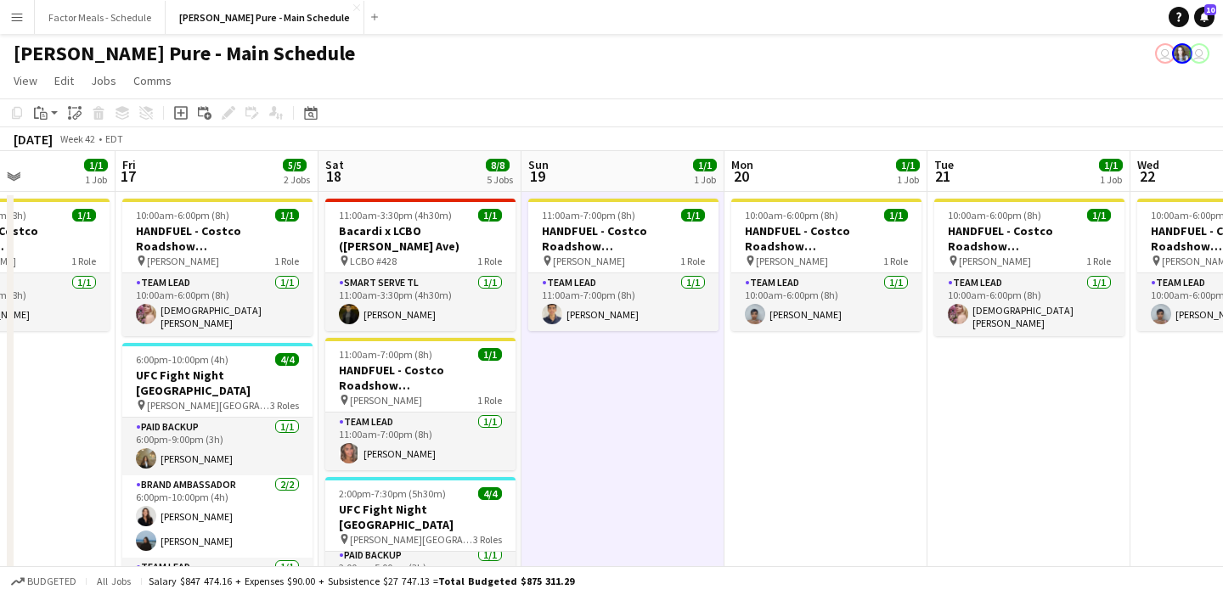
scroll to position [0, 513]
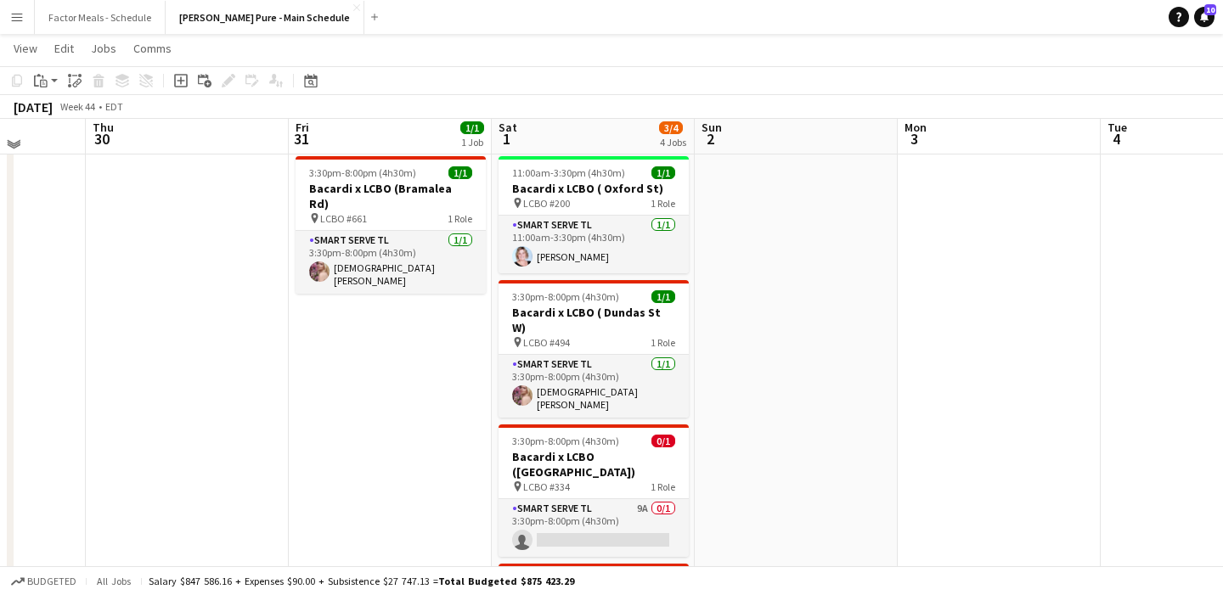
scroll to position [0, 0]
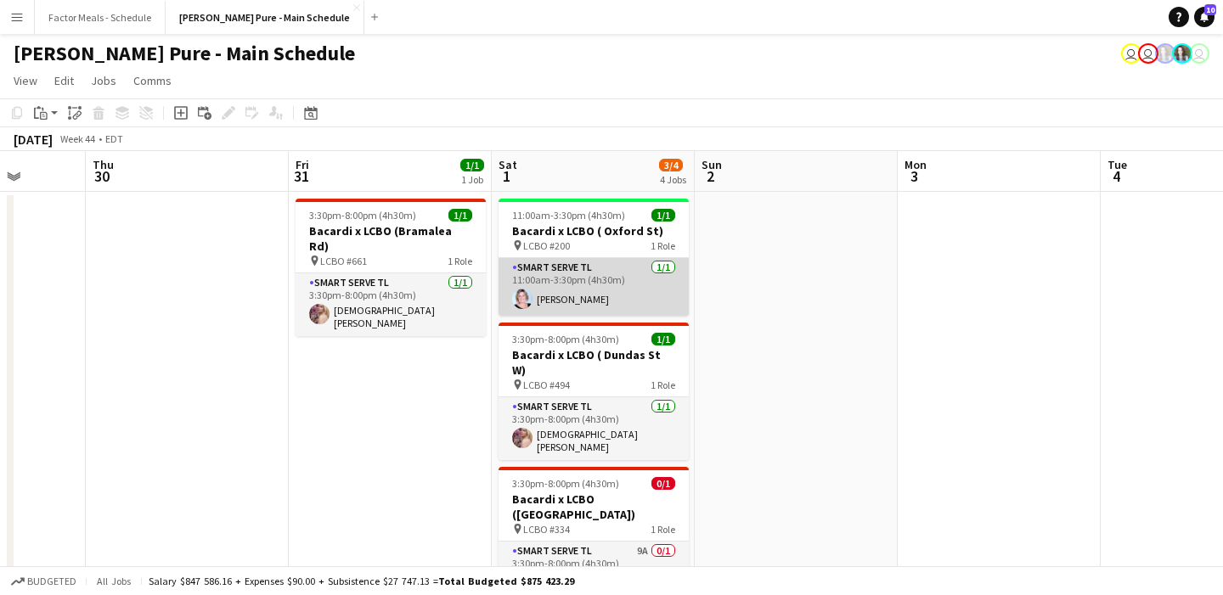
click at [542, 310] on app-card-role "Smart Serve TL [DATE] 11:00am-3:30pm (4h30m) [PERSON_NAME]" at bounding box center [593, 287] width 190 height 58
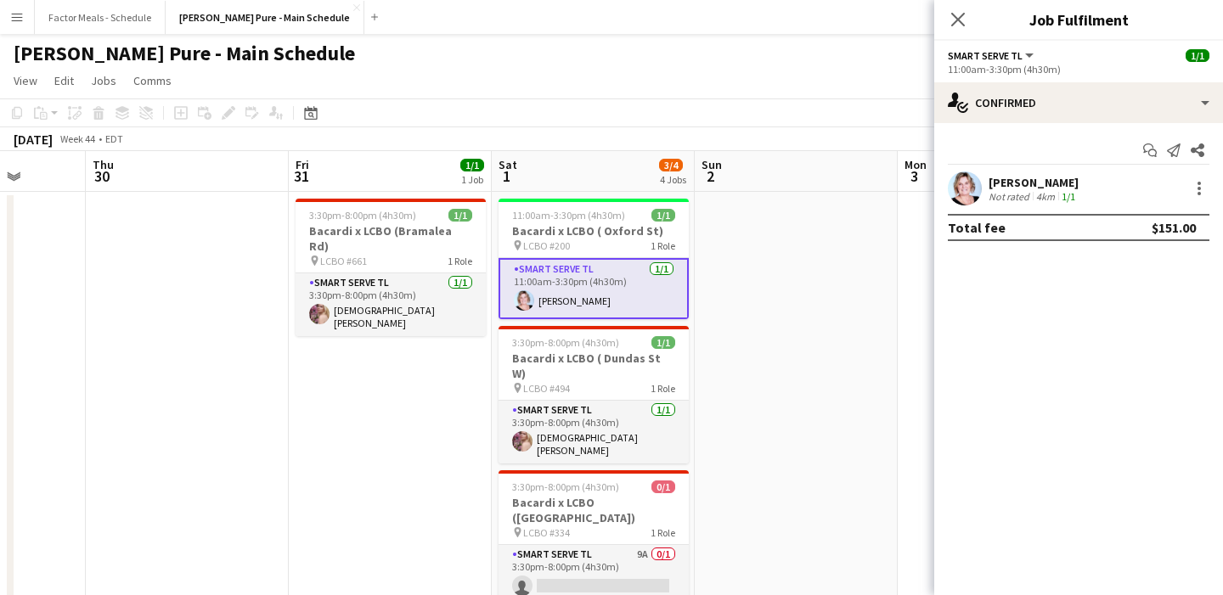
click at [542, 184] on app-user-avatar at bounding box center [964, 188] width 34 height 34
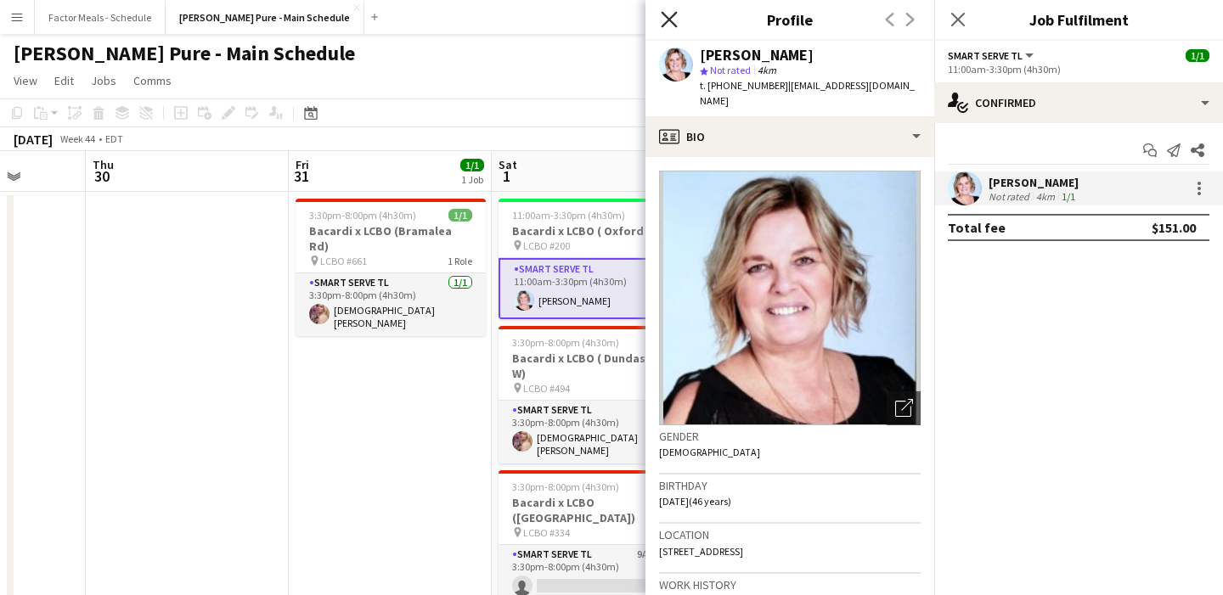
click at [542, 18] on icon "Close pop-in" at bounding box center [668, 19] width 16 height 16
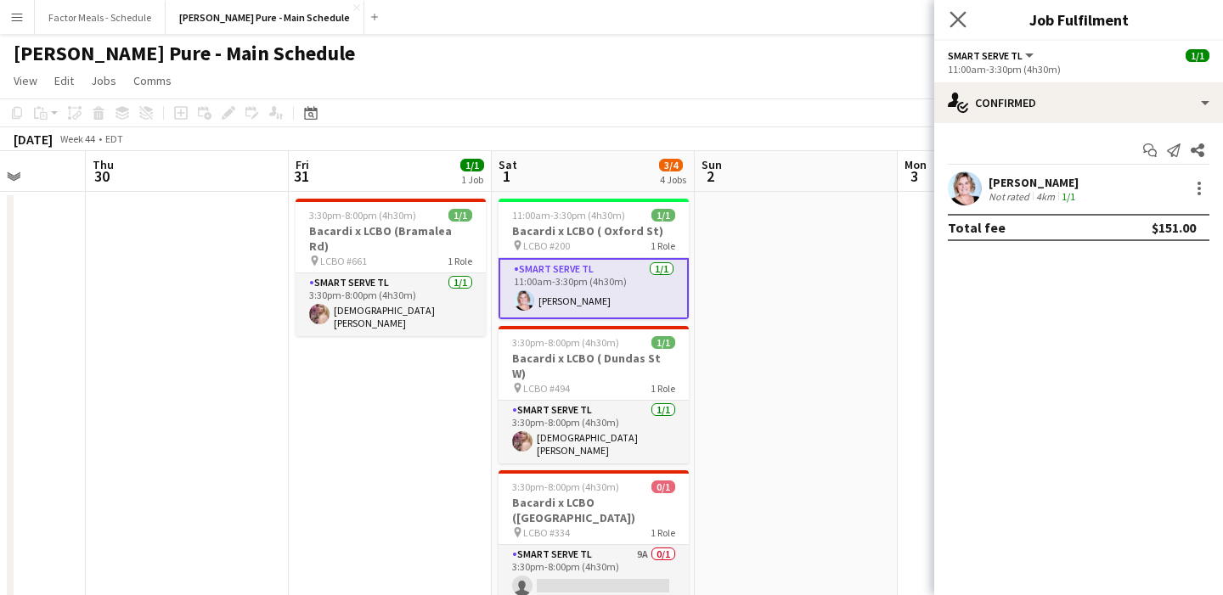
click at [542, 19] on app-icon "Close pop-in" at bounding box center [958, 20] width 25 height 25
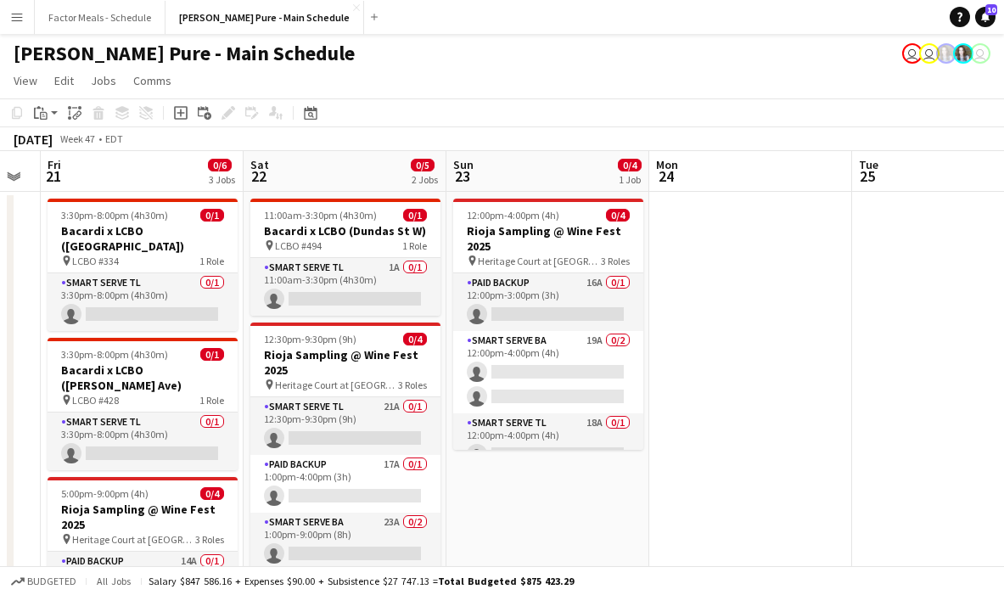
scroll to position [0, 424]
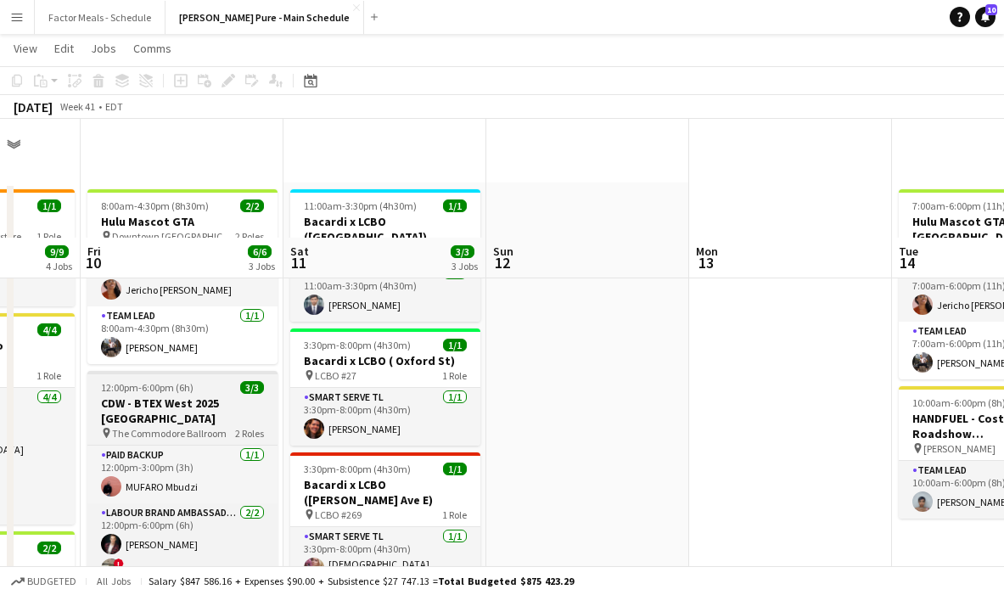
scroll to position [233, 0]
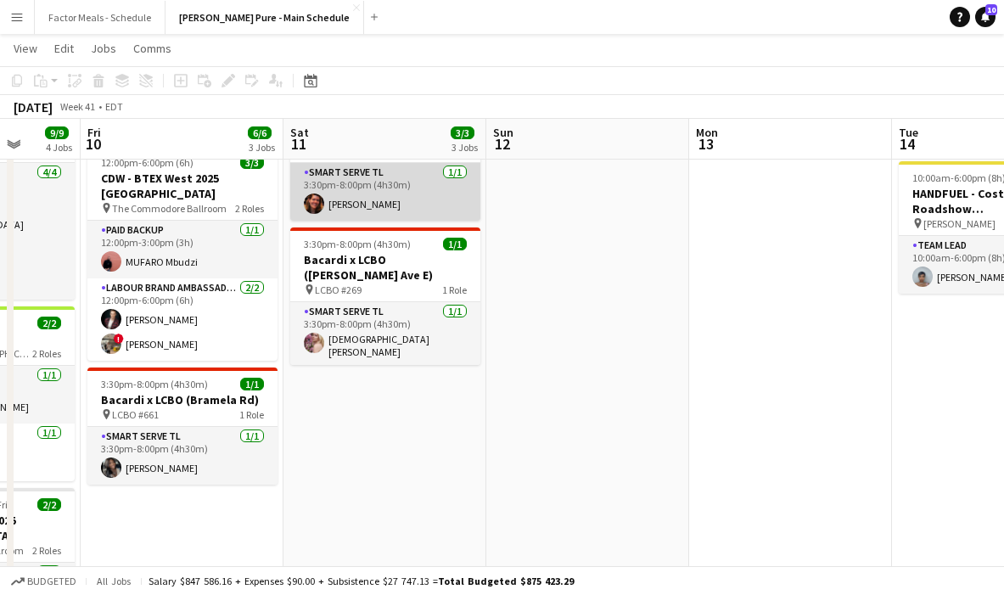
click at [391, 181] on app-card-role "Smart Serve TL [DATE] 3:30pm-8:00pm (4h30m) [PERSON_NAME]" at bounding box center [385, 192] width 190 height 58
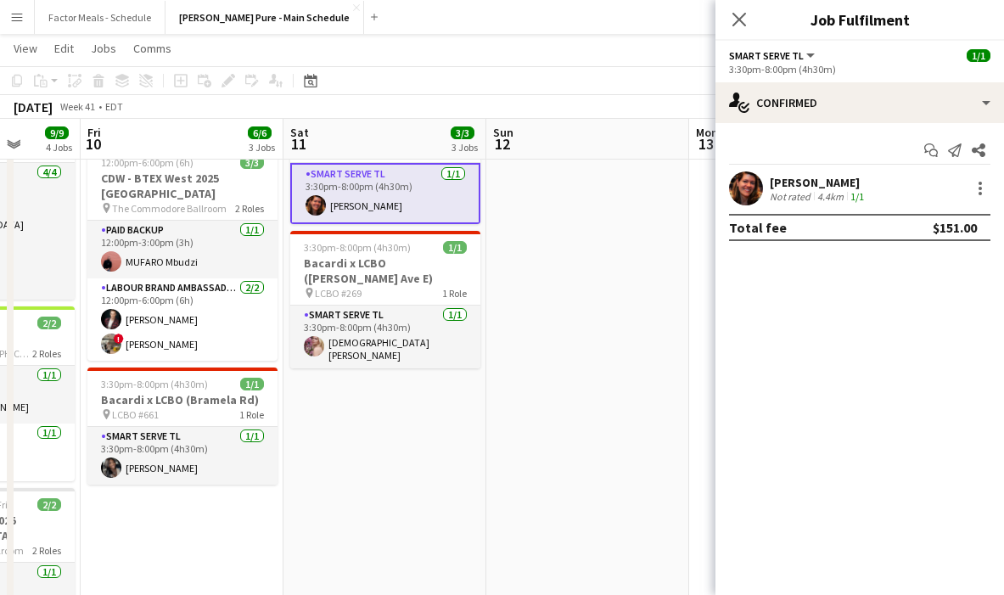
click at [542, 180] on app-user-avatar at bounding box center [746, 188] width 34 height 34
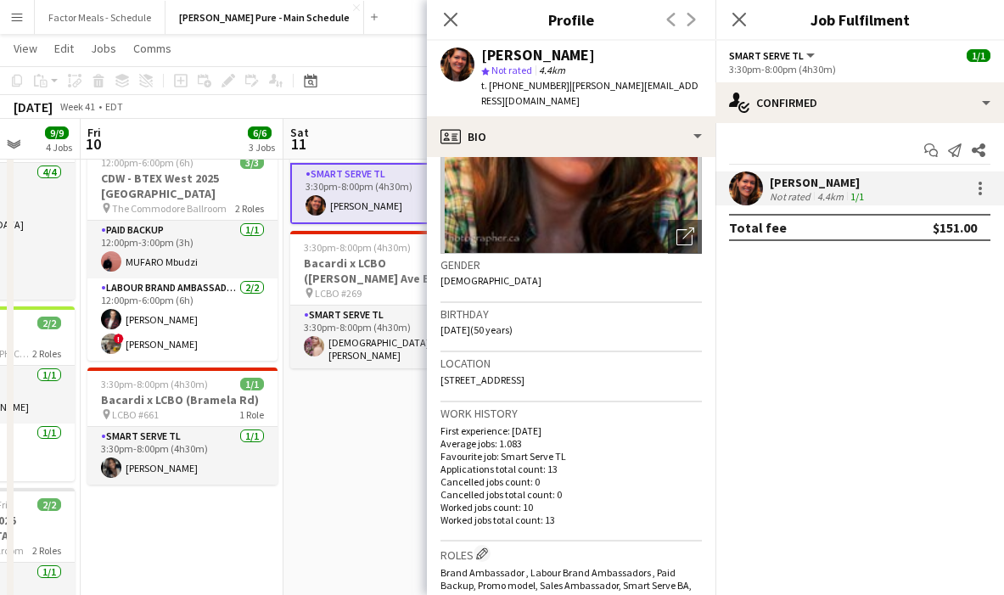
scroll to position [436, 0]
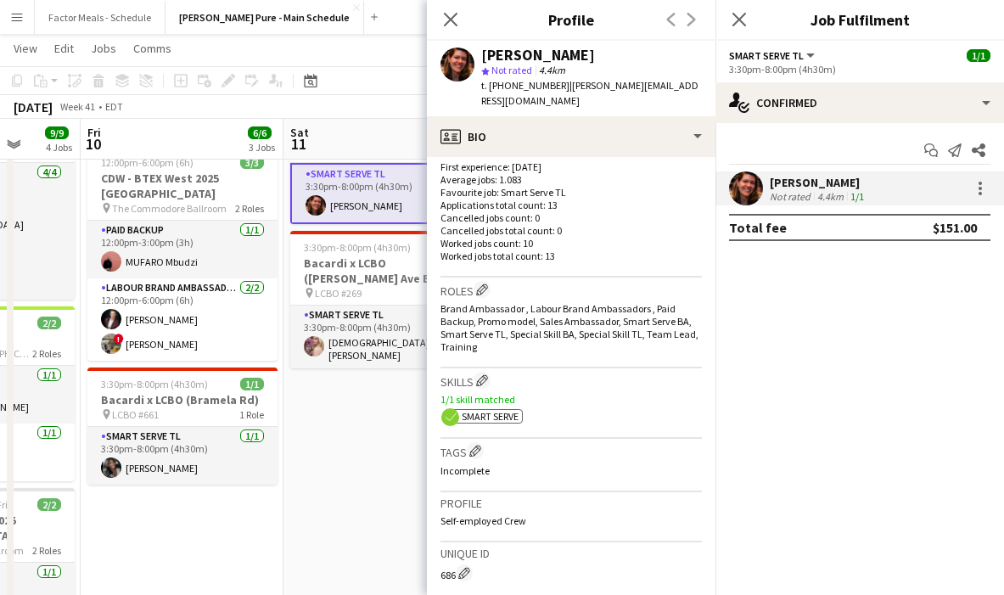
click at [542, 406] on div "ok-circled2 background Layer 1 cross-circle-red background Layer 1 Smart Serve …" at bounding box center [571, 415] width 261 height 18
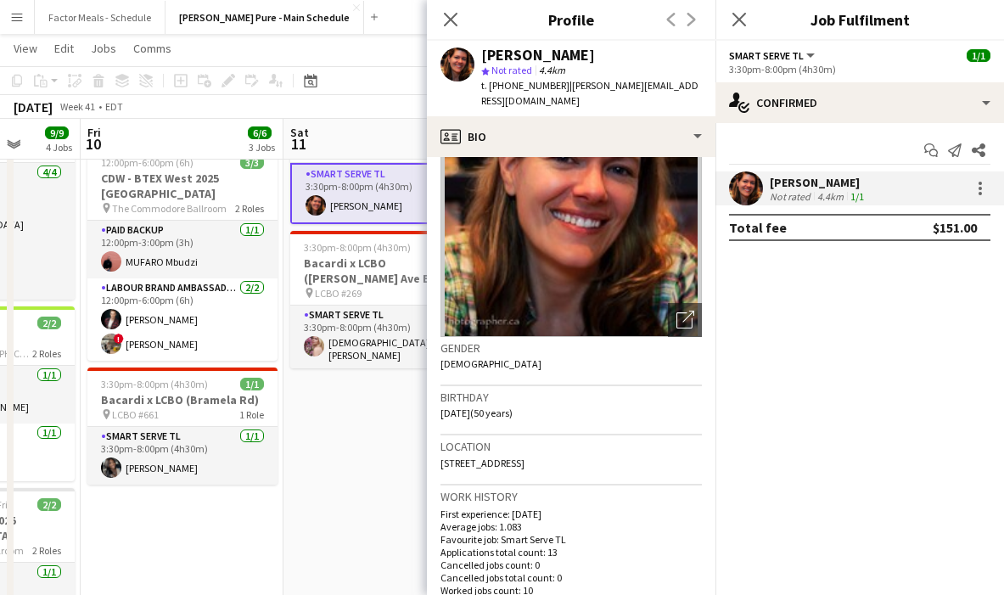
scroll to position [0, 0]
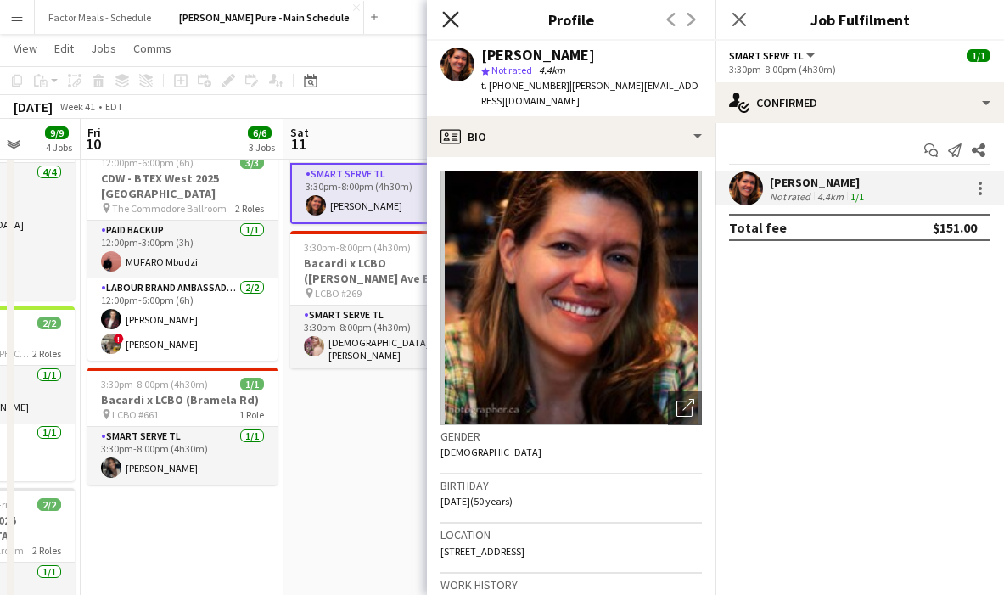
click at [449, 16] on icon at bounding box center [450, 19] width 16 height 16
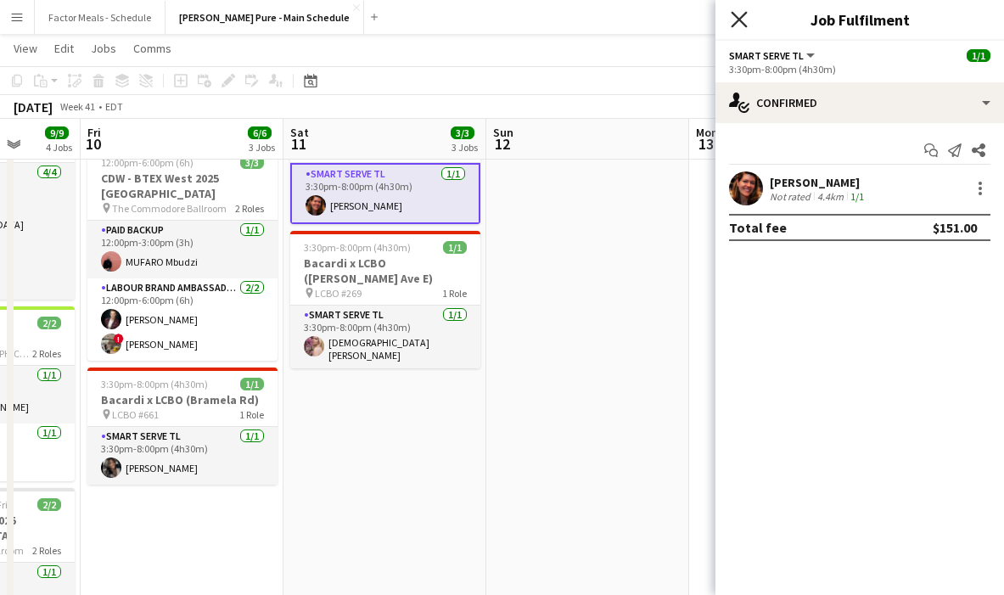
click at [542, 20] on icon "Close pop-in" at bounding box center [739, 19] width 16 height 16
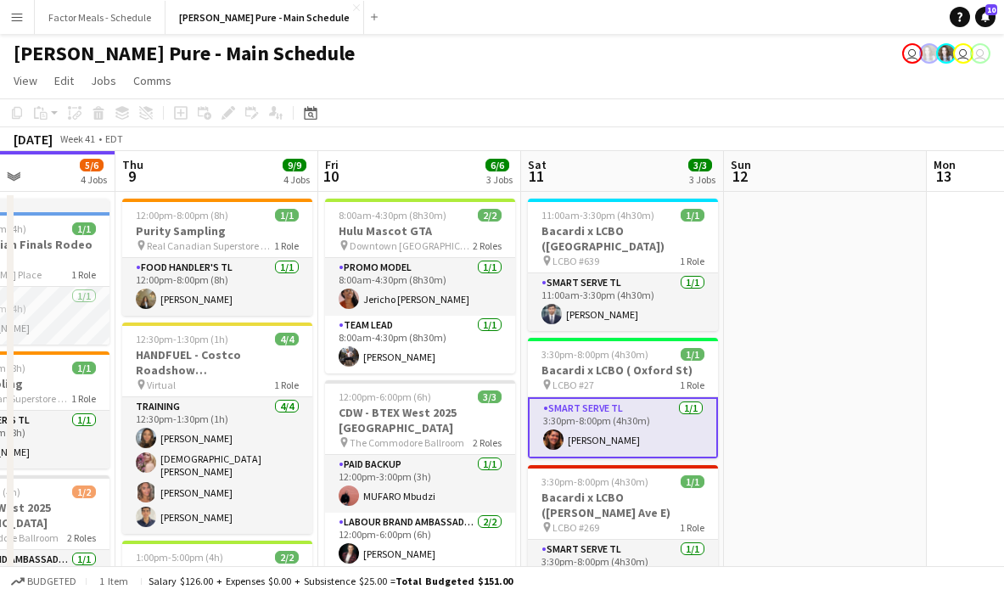
click at [542, 281] on app-date-cell at bounding box center [825, 569] width 203 height 755
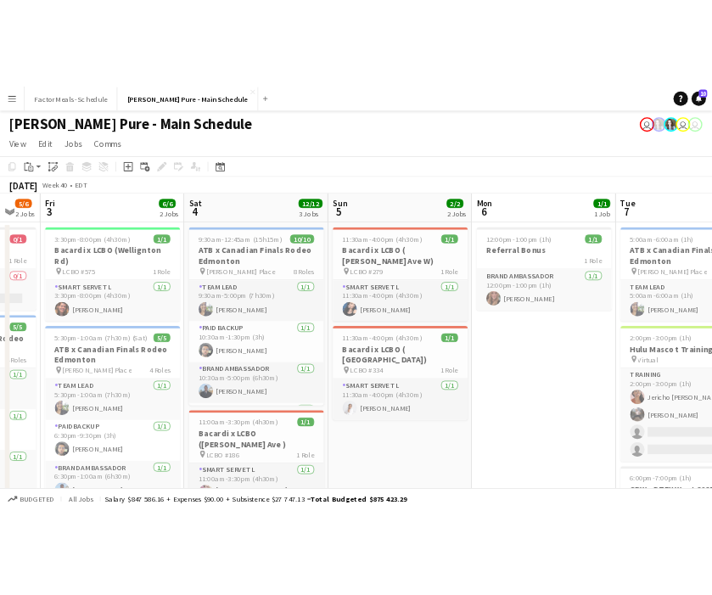
scroll to position [0, 587]
